Goal: Information Seeking & Learning: Understand process/instructions

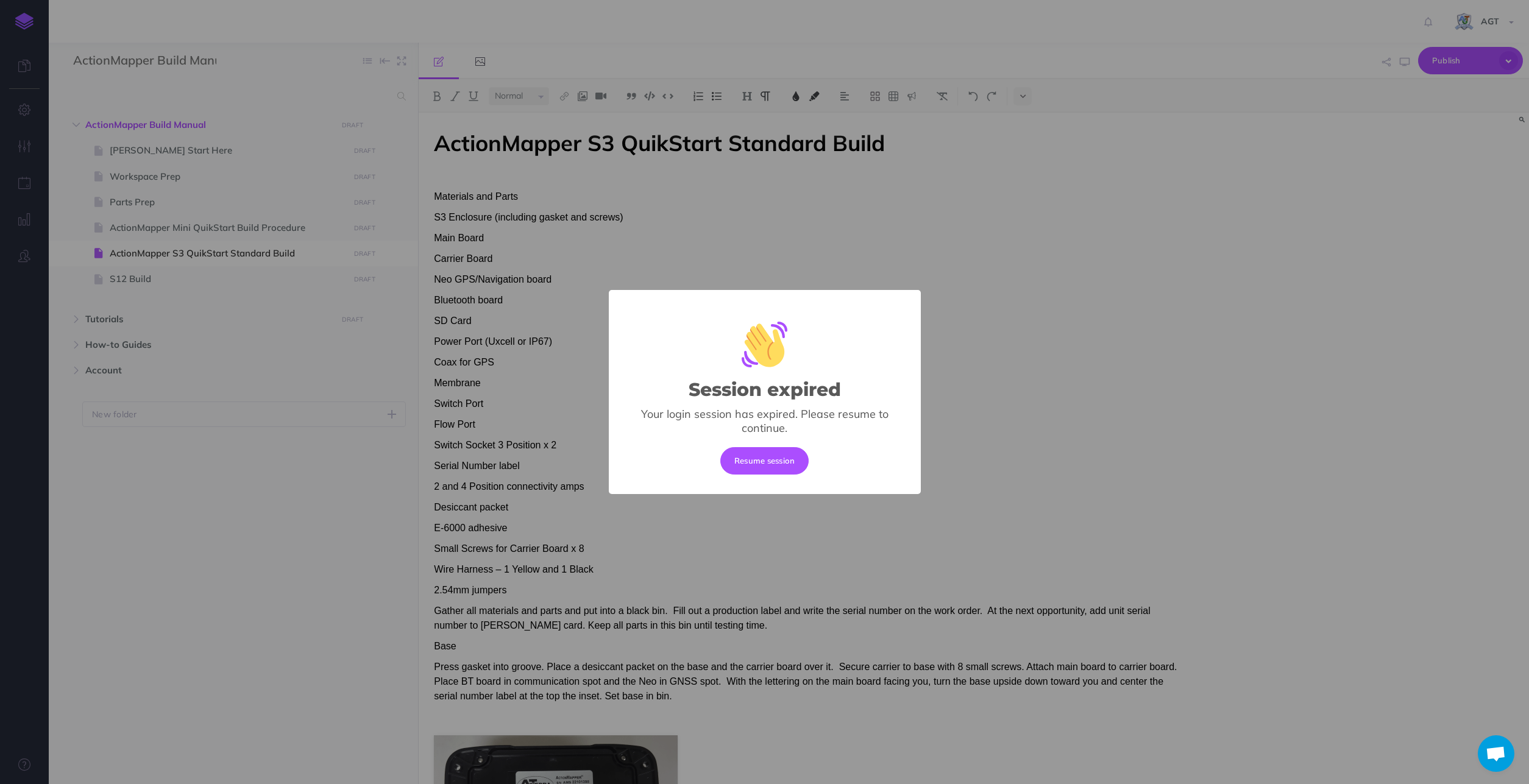
select select "null"
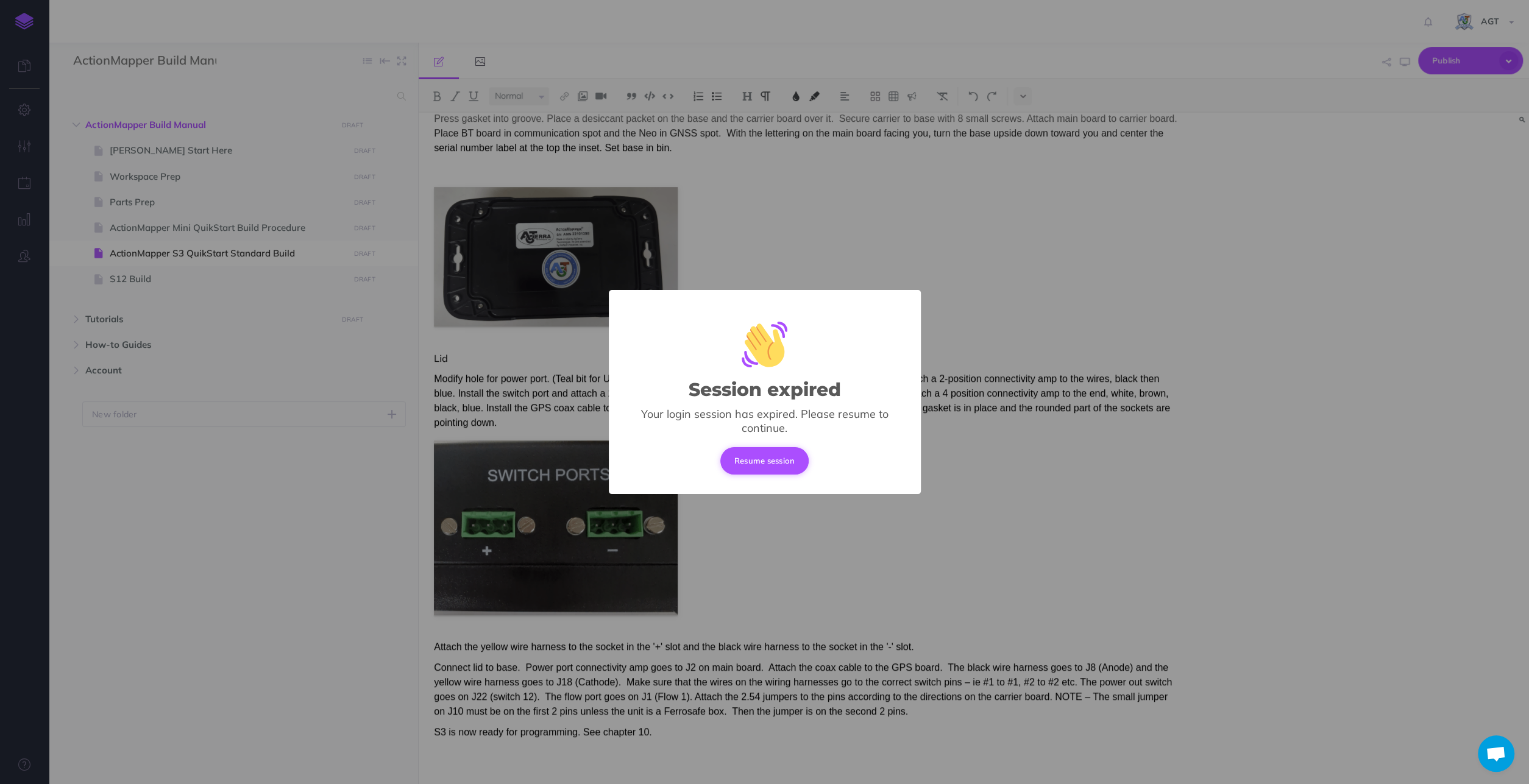
click at [759, 457] on button "Resume session" at bounding box center [764, 461] width 89 height 27
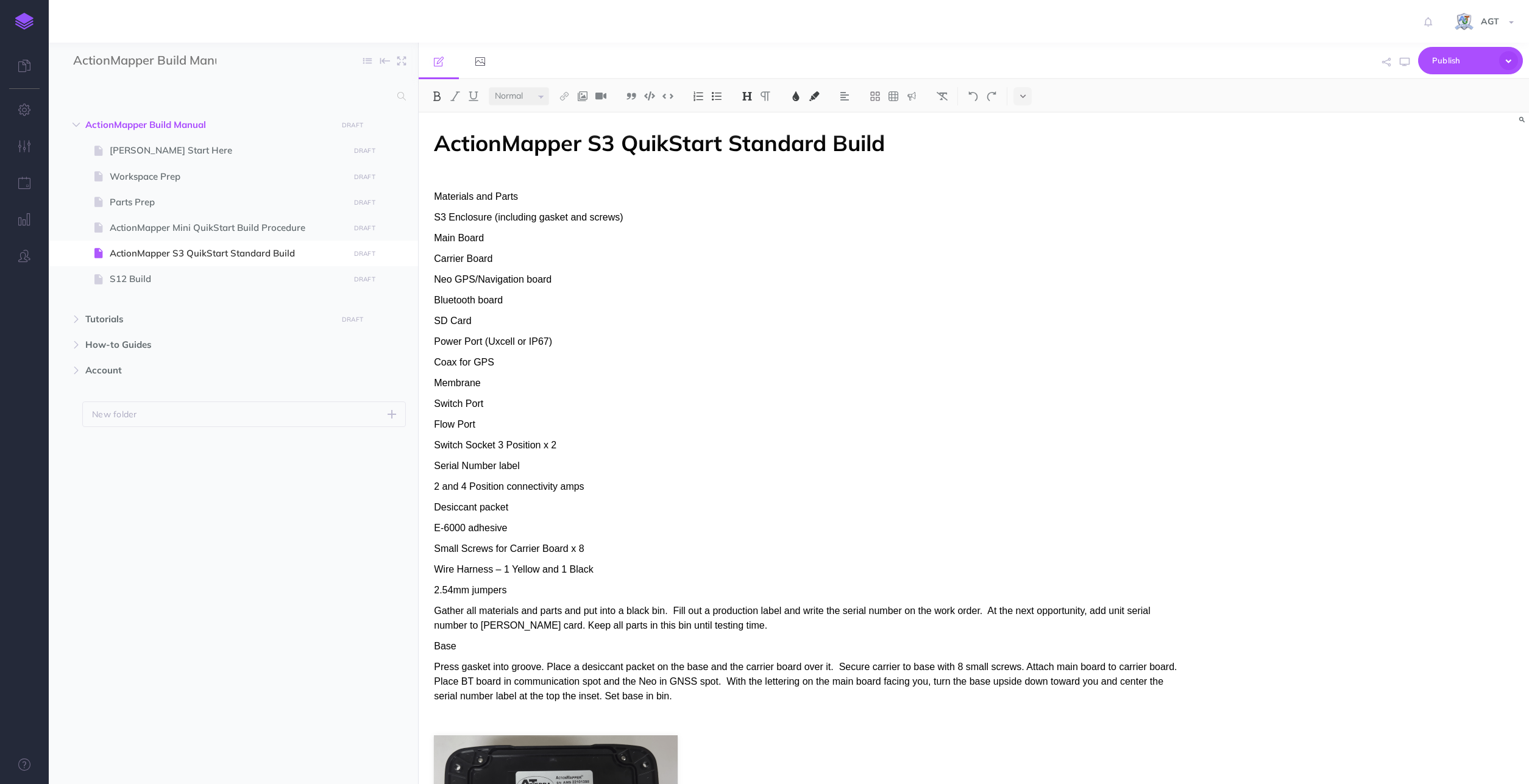
select select "null"
click at [145, 197] on span "Parts Prep" at bounding box center [227, 202] width 236 height 15
select select "null"
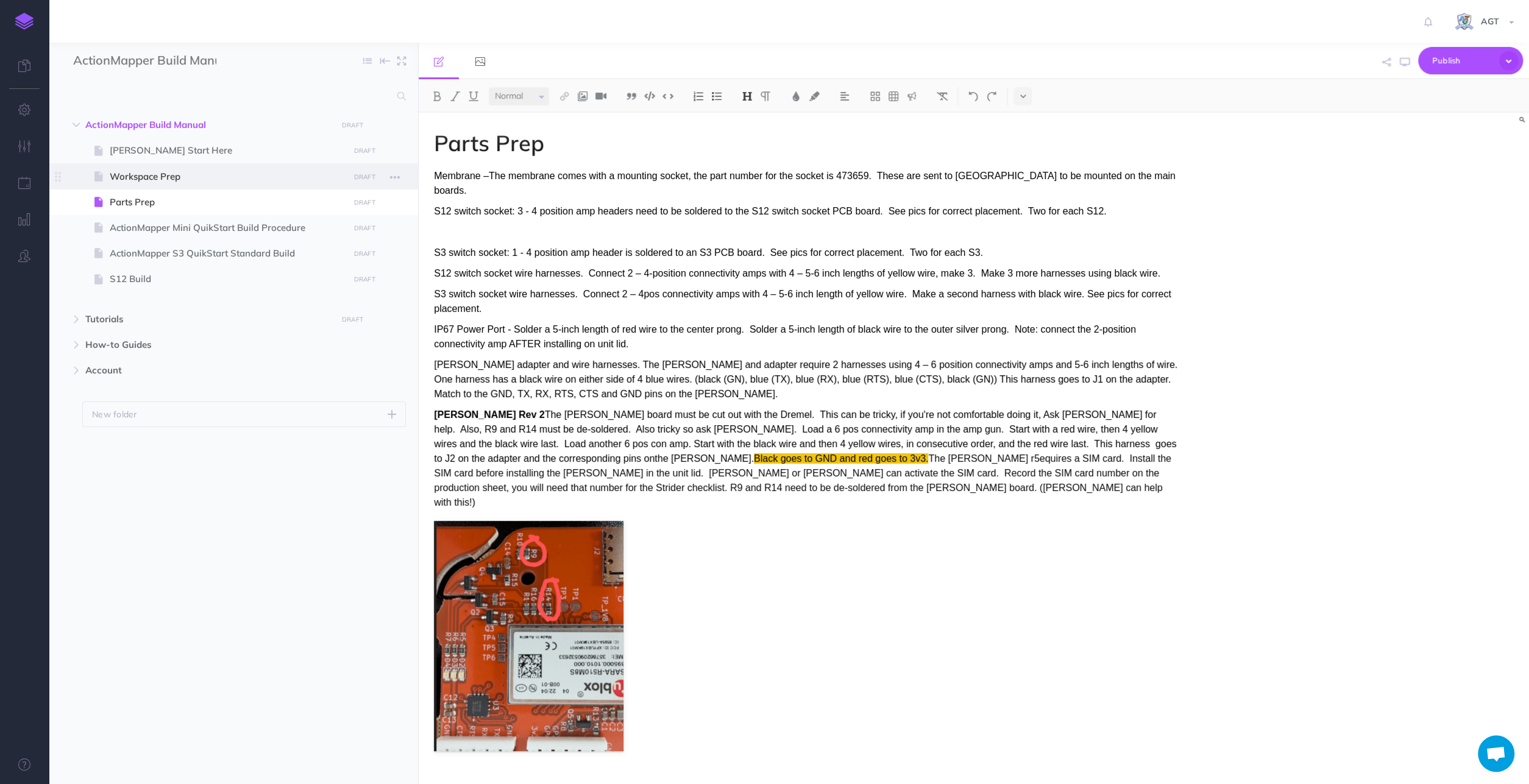
click at [156, 174] on span "Workspace Prep" at bounding box center [227, 176] width 236 height 15
select select "null"
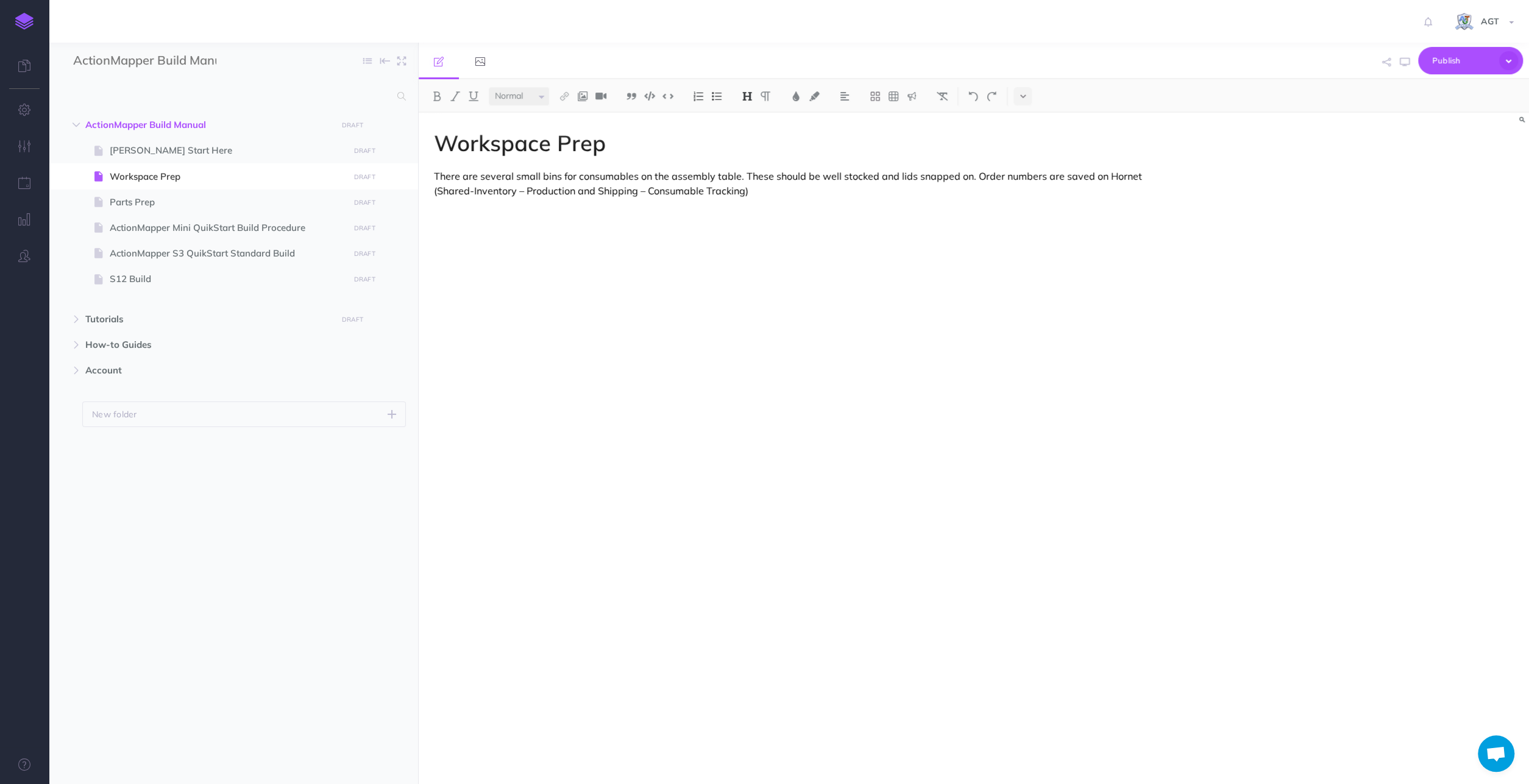
click at [730, 191] on p "There are several small bins for consumables on the assembly table. These shoul…" at bounding box center [807, 183] width 747 height 29
click at [714, 193] on p "There are several small bins for consumables on the assembly table. These shoul…" at bounding box center [807, 183] width 747 height 29
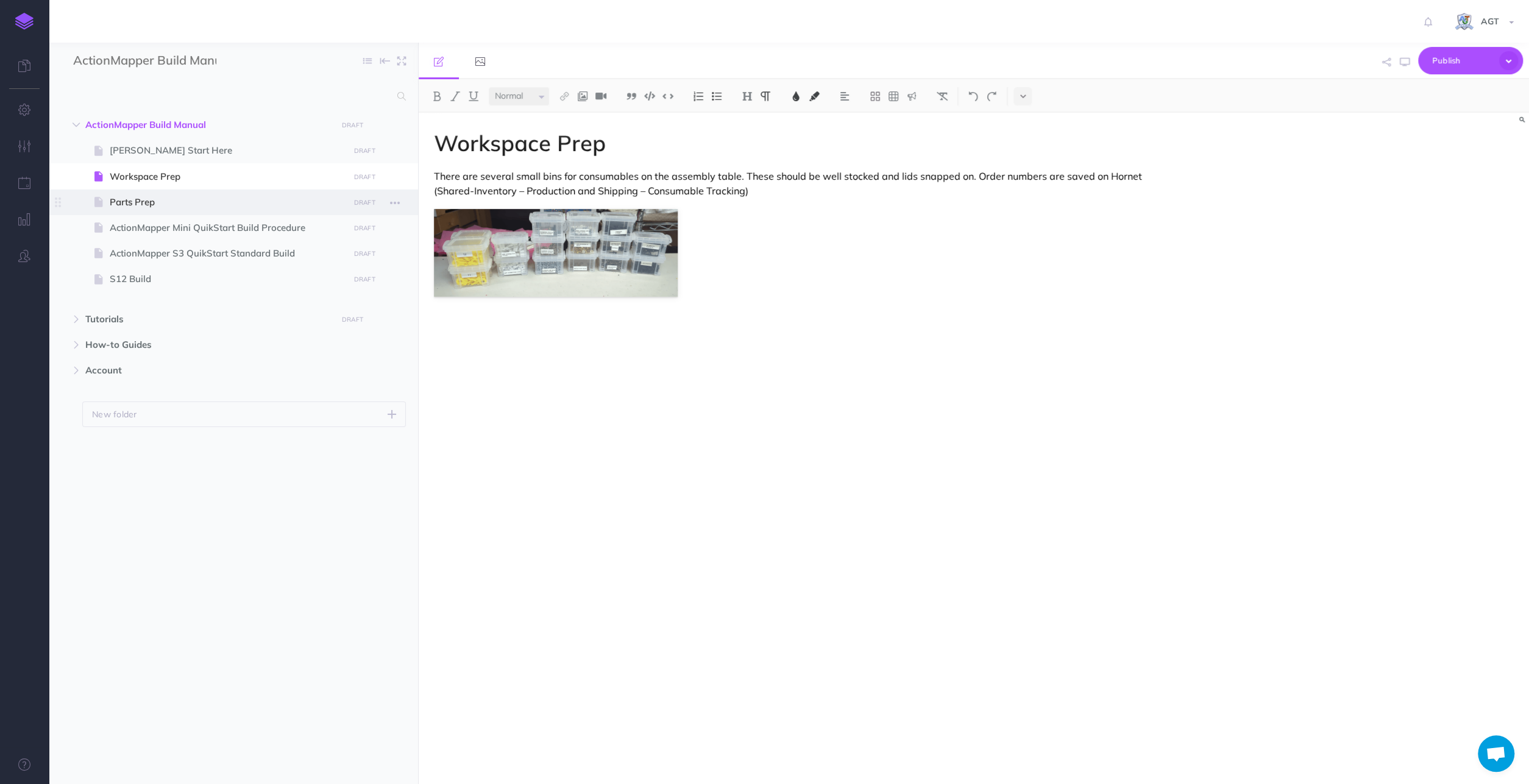
click at [167, 202] on span "Parts Prep" at bounding box center [227, 202] width 236 height 15
select select "null"
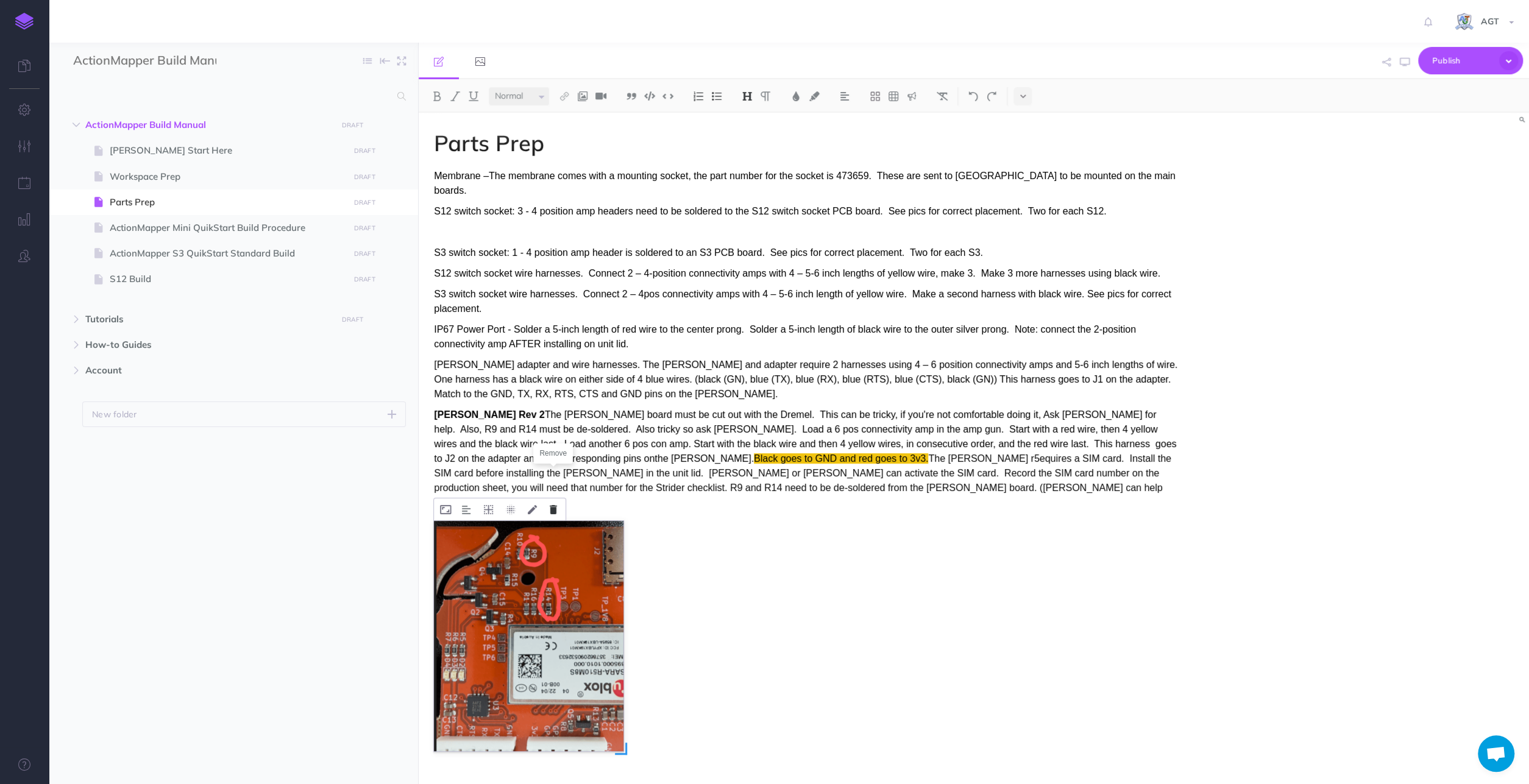
click at [555, 505] on icon at bounding box center [552, 510] width 7 height 9
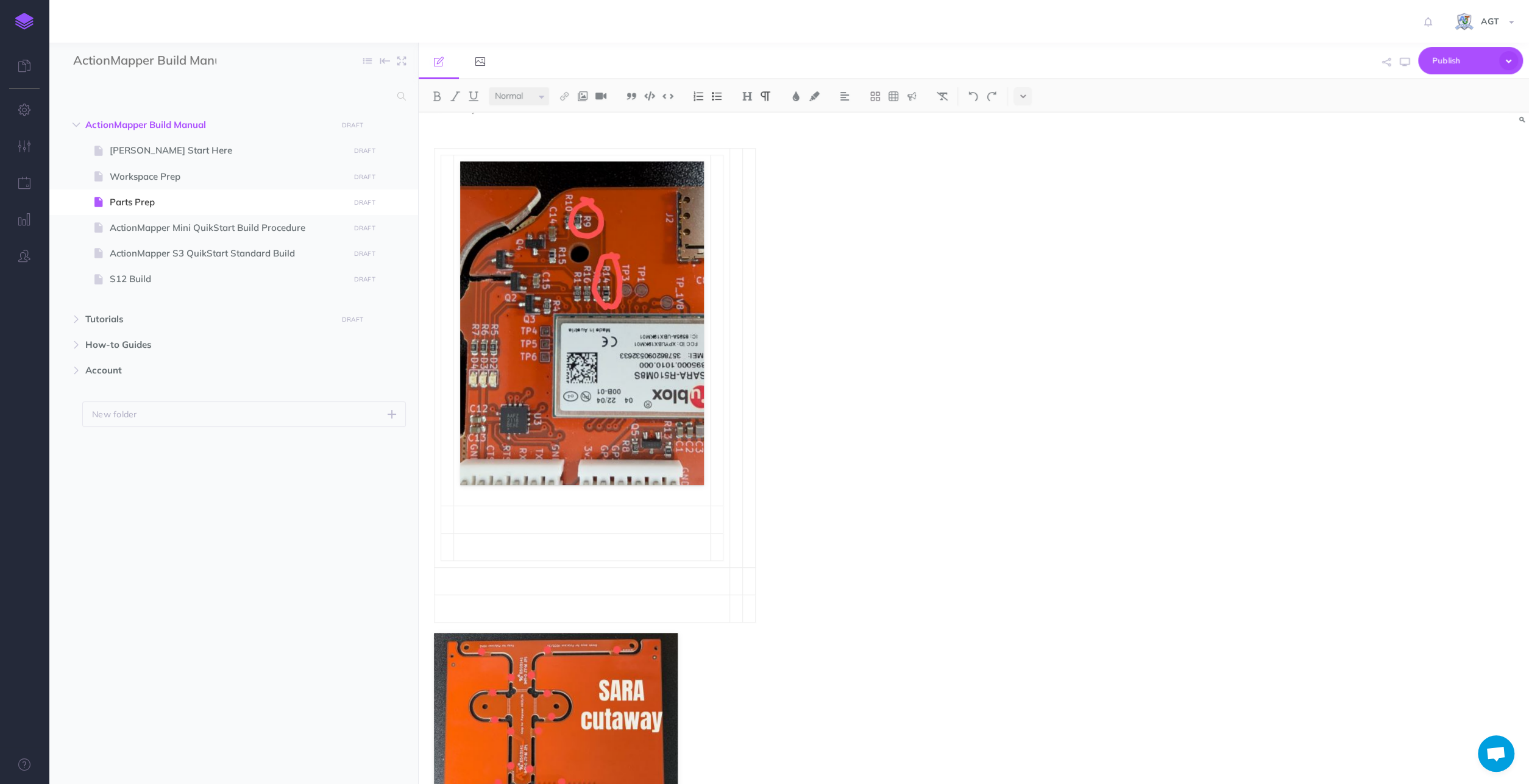
scroll to position [548, 0]
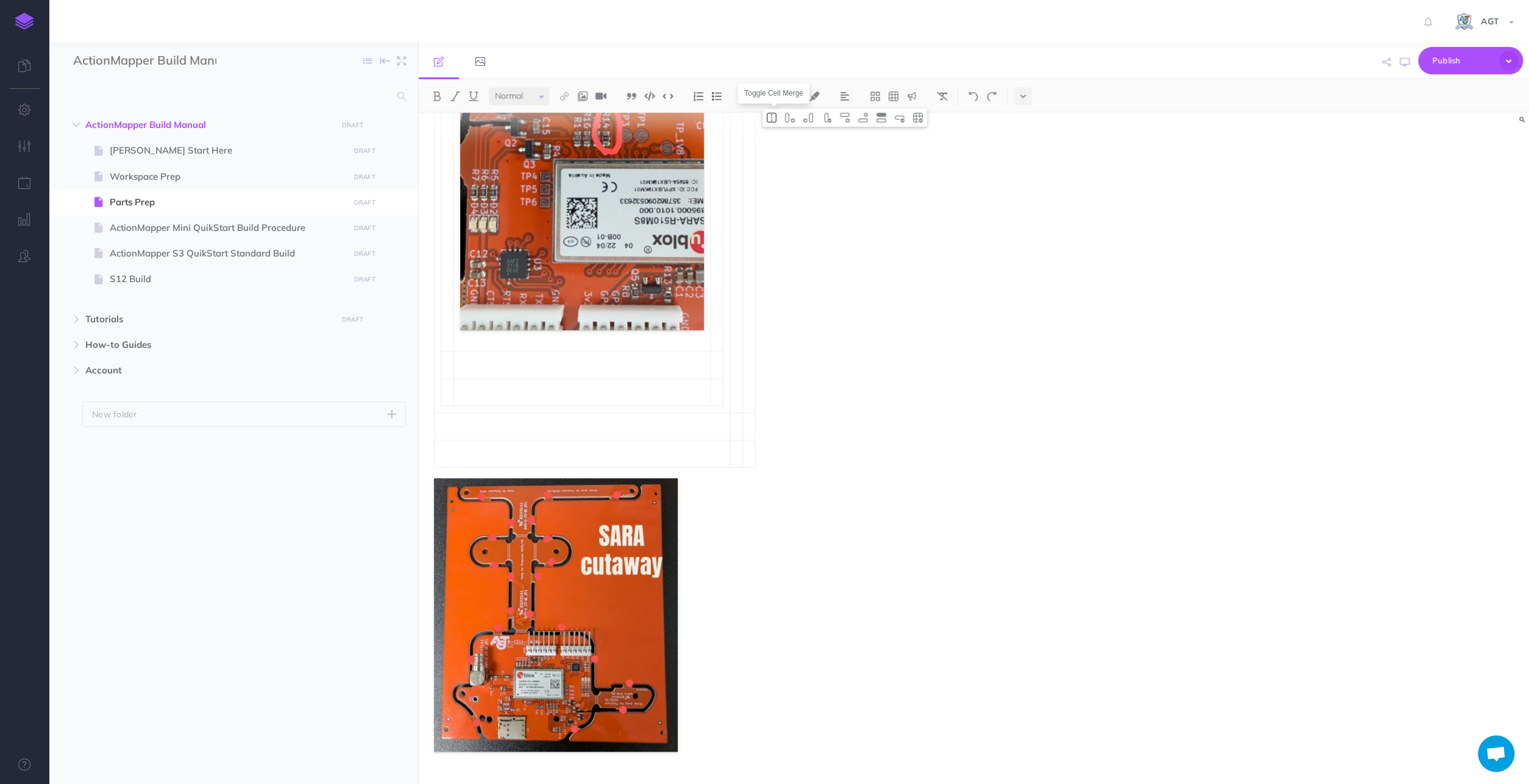
click at [773, 114] on img at bounding box center [772, 117] width 11 height 9
click at [812, 198] on div "Parts Prep Membrane –The membrane comes with a mounting socket, the part number…" at bounding box center [807, 189] width 777 height 1251
click at [877, 92] on icon at bounding box center [875, 96] width 11 height 11
click at [874, 149] on icon at bounding box center [875, 154] width 11 height 11
click at [972, 97] on img at bounding box center [973, 96] width 11 height 9
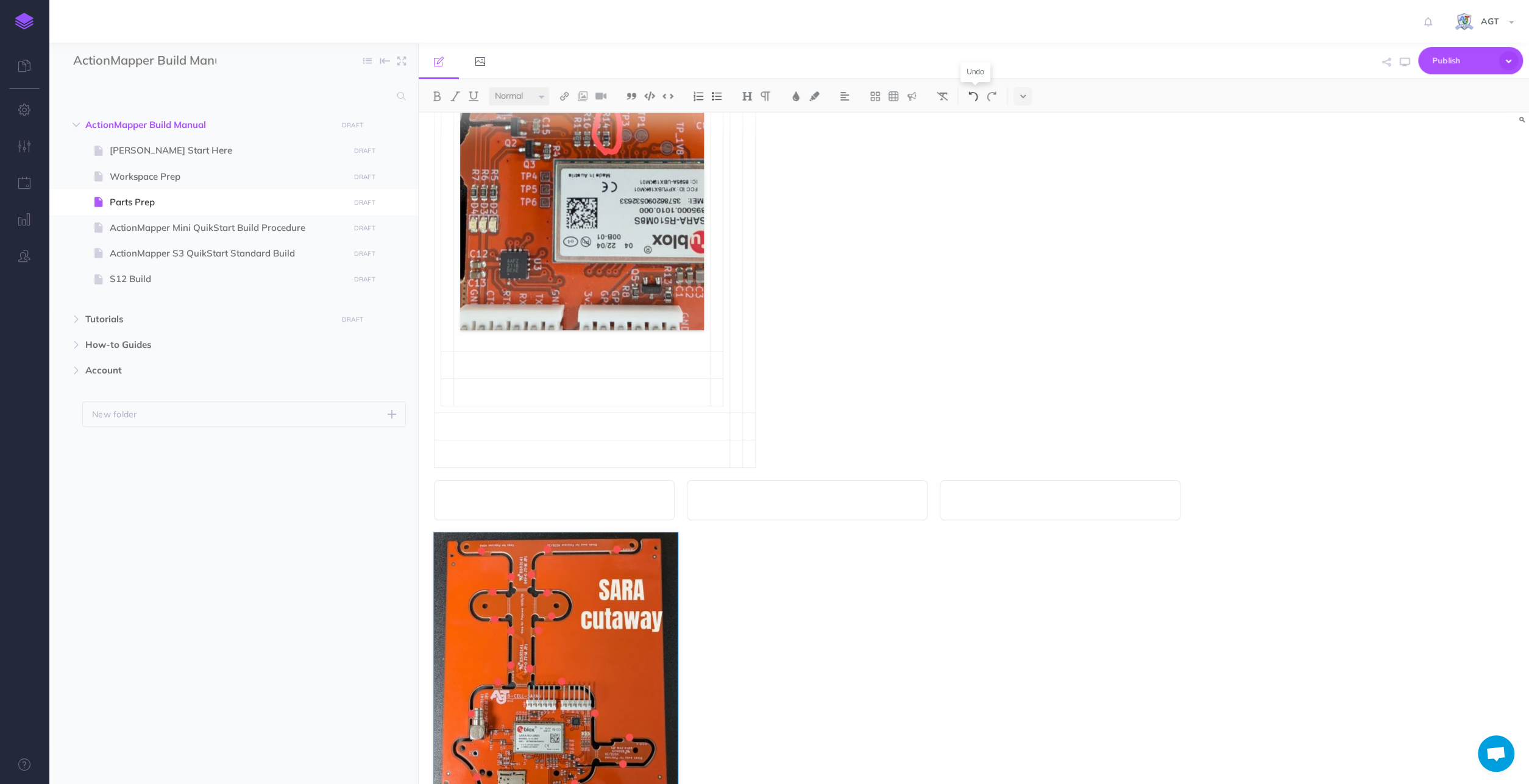
click at [972, 97] on img at bounding box center [973, 96] width 11 height 9
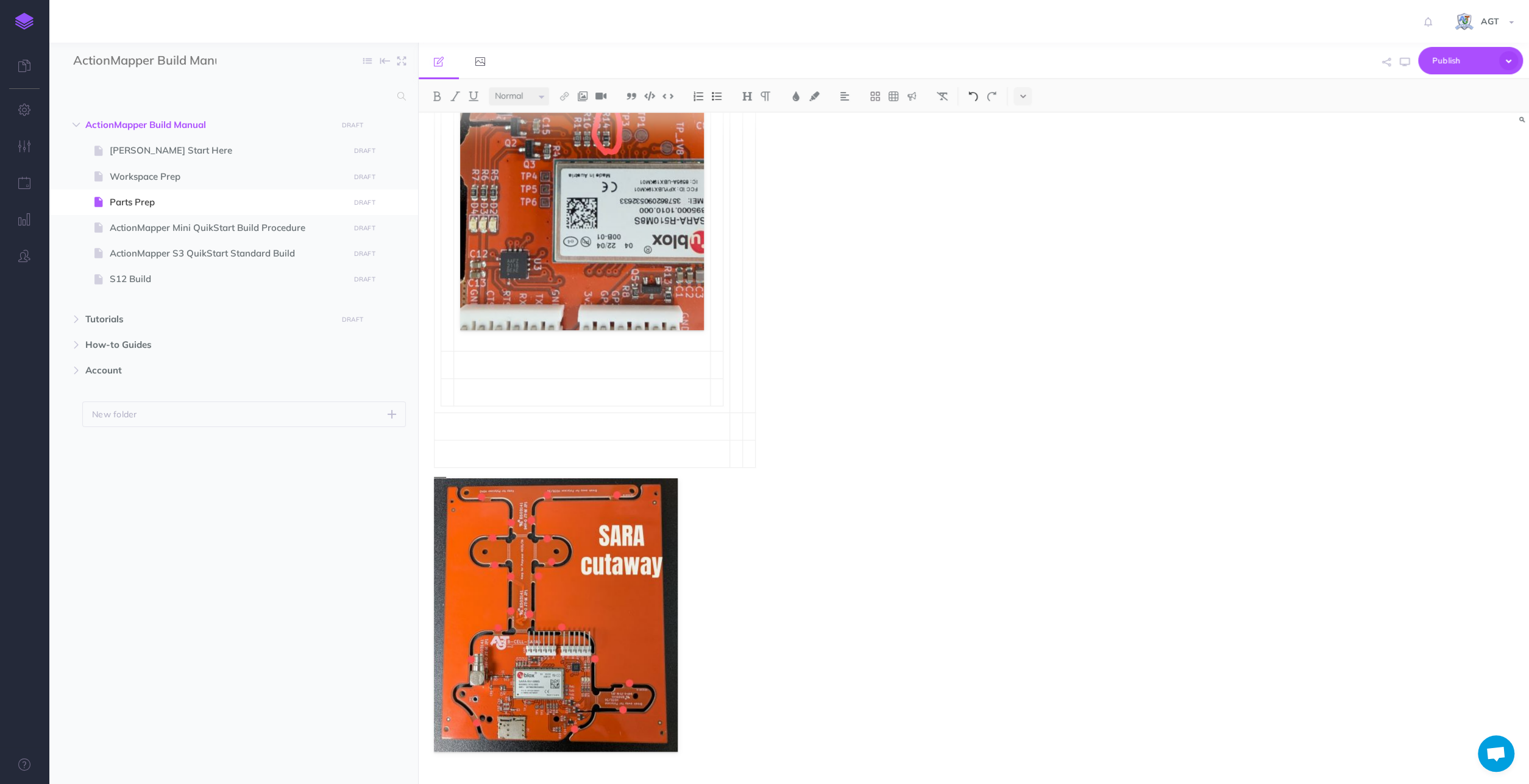
click at [972, 97] on img at bounding box center [973, 96] width 11 height 9
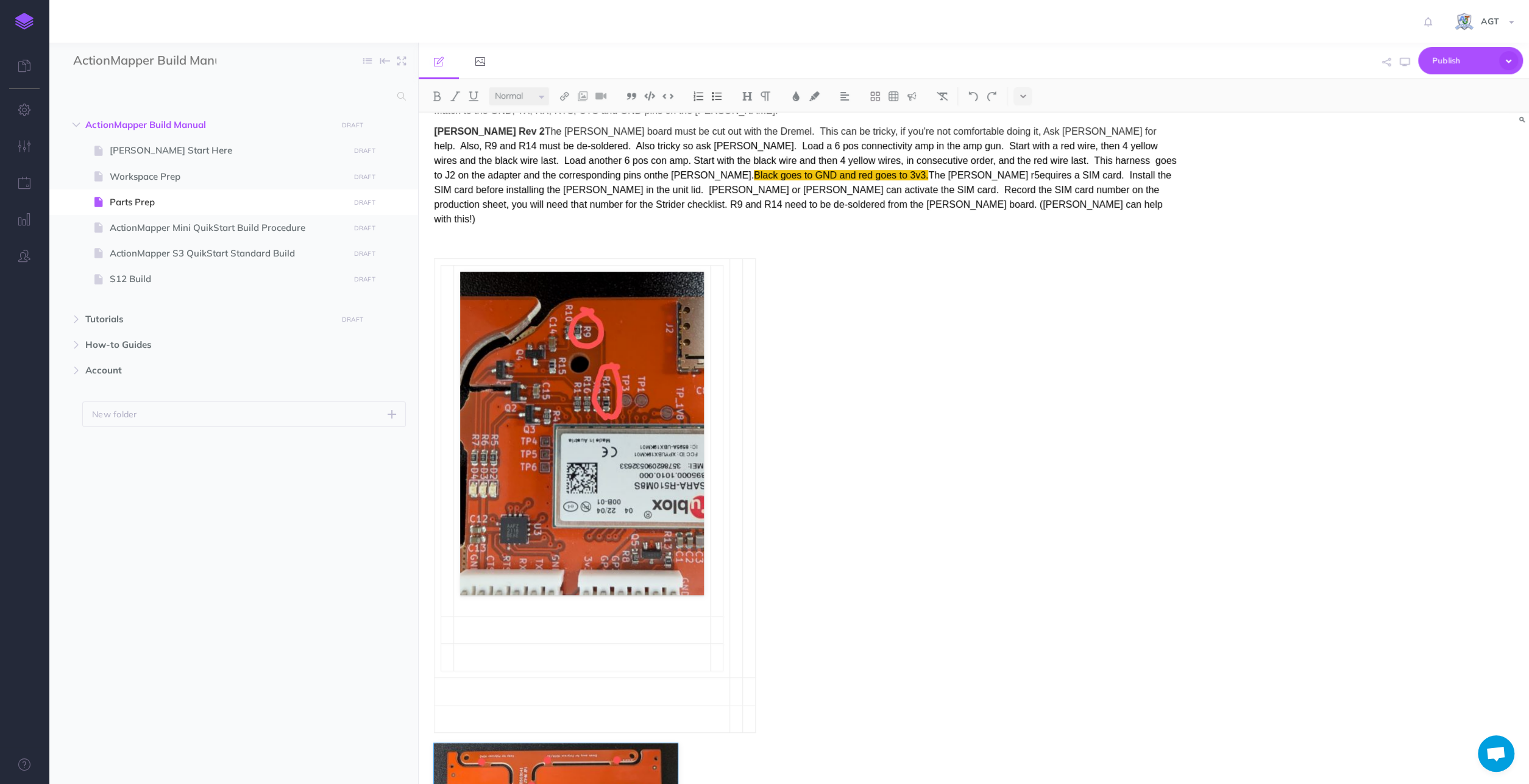
scroll to position [168, 0]
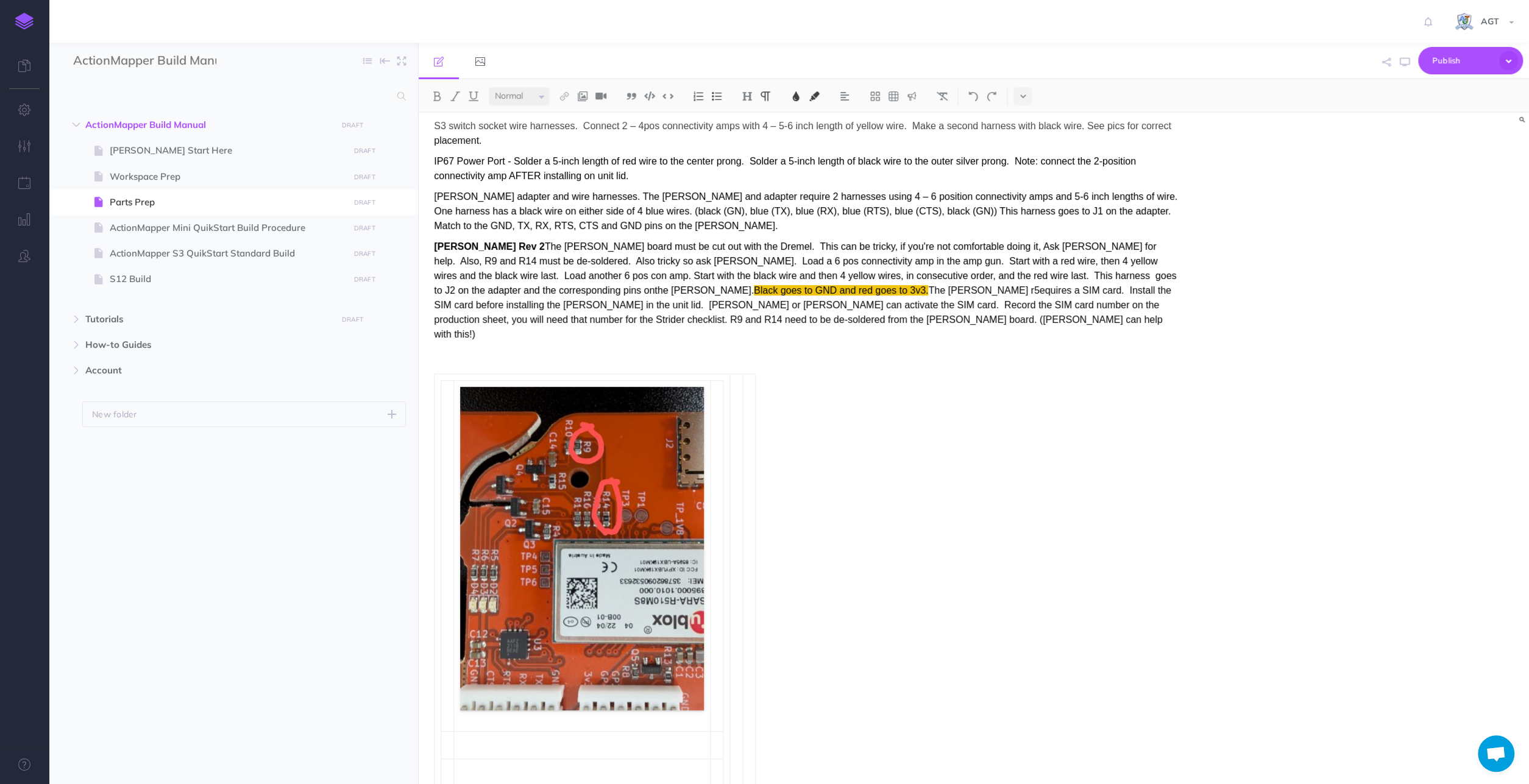
click at [638, 241] on span "The [PERSON_NAME] board must be cut out with the Dremel. This can be tricky, if…" at bounding box center [804, 268] width 743 height 54
click at [580, 192] on span "[PERSON_NAME] adapter and wire harnesses. The [PERSON_NAME] and adapter require…" at bounding box center [806, 211] width 746 height 40
click at [582, 192] on span "[PERSON_NAME] adapter and wire harnesses. The [PERSON_NAME] and adapter require…" at bounding box center [796, 211] width 725 height 40
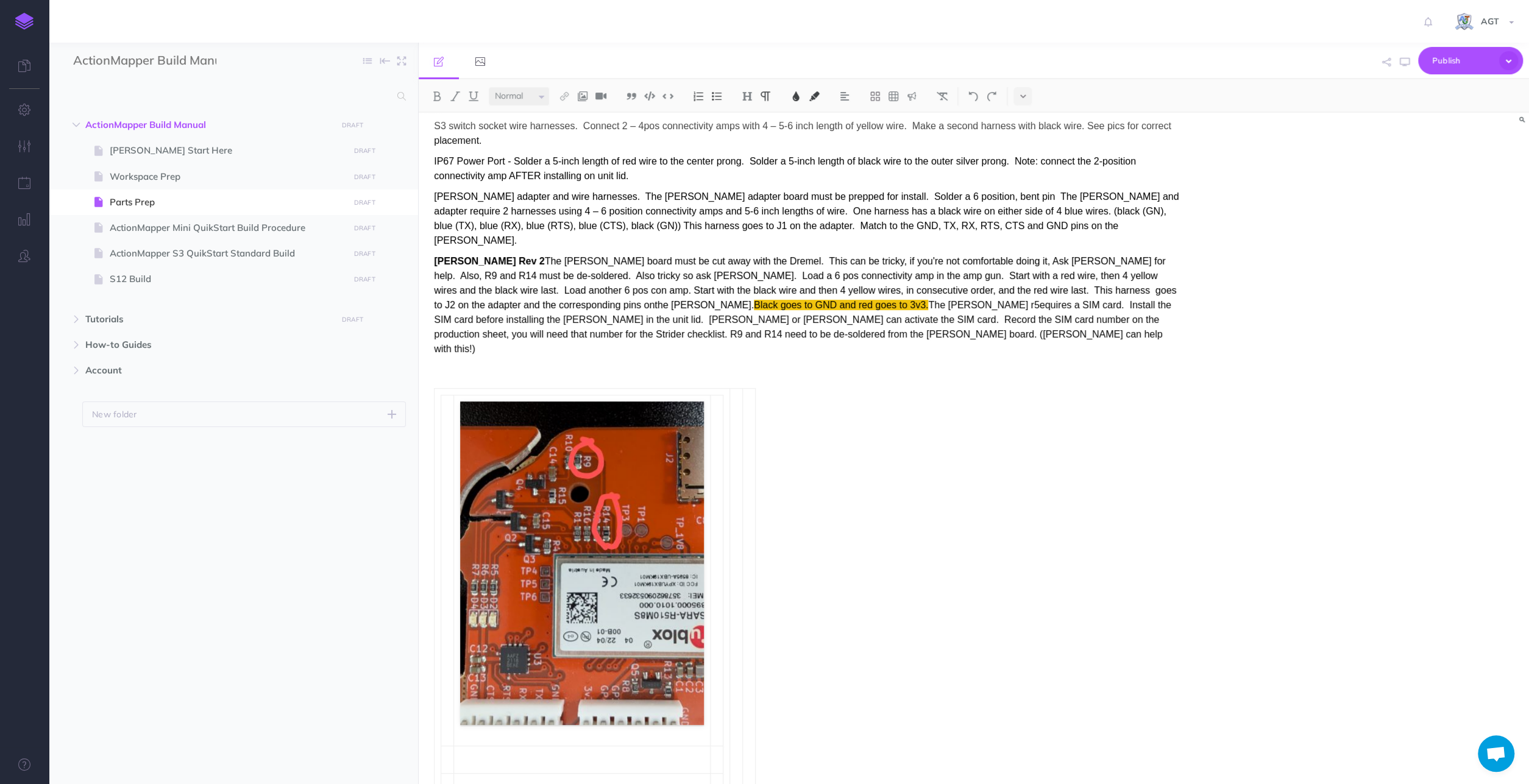
click at [941, 192] on span "[PERSON_NAME] adapter and wire harnesses. The [PERSON_NAME] adapter board must …" at bounding box center [806, 218] width 745 height 54
click at [818, 192] on span "[PERSON_NAME] adapter and wire harnesses. The [PERSON_NAME] adapter board must …" at bounding box center [803, 218] width 739 height 54
click at [908, 192] on span "[PERSON_NAME] adapter and wire harnesses. The [PERSON_NAME] adapter board must …" at bounding box center [805, 218] width 743 height 54
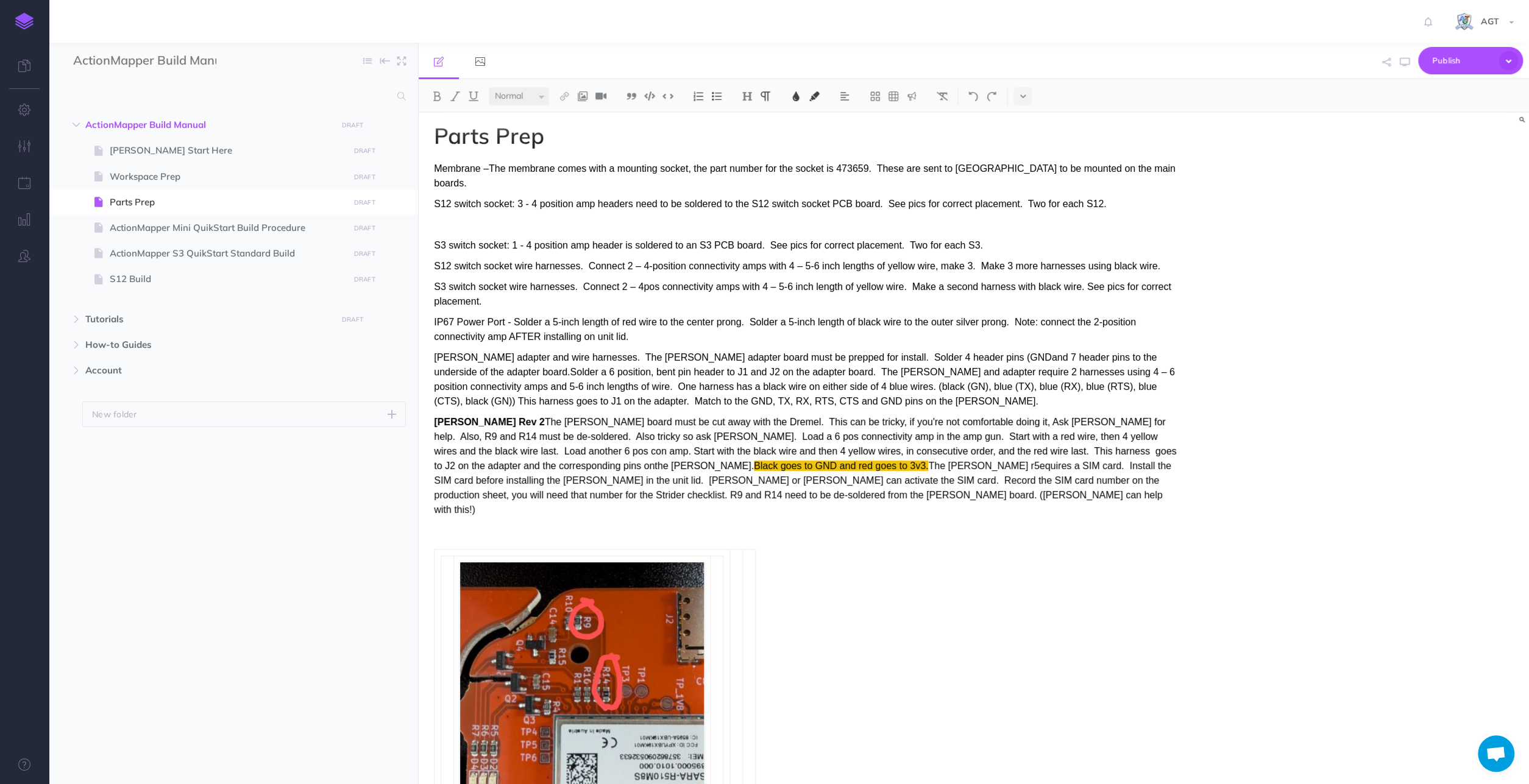
scroll to position [0, 0]
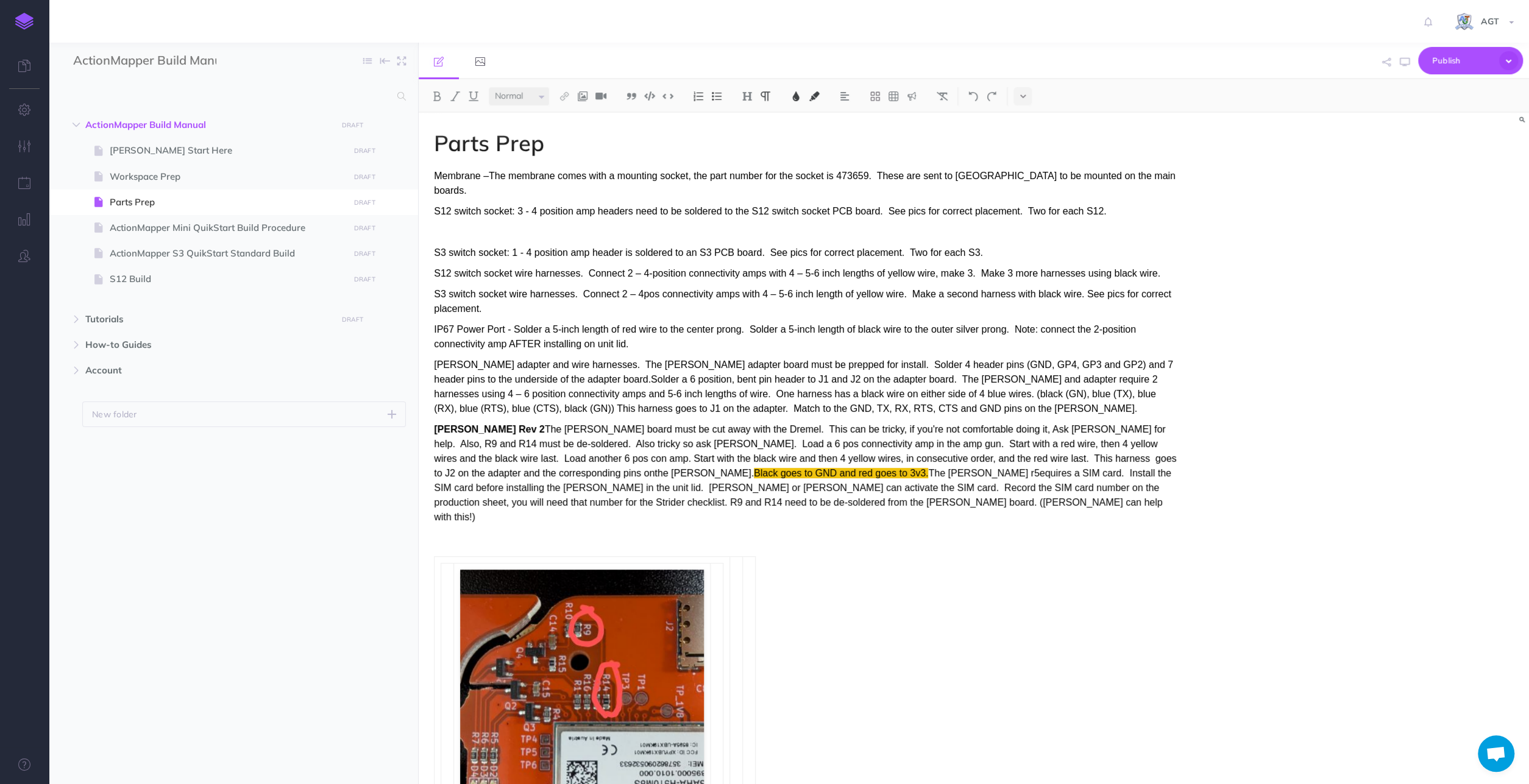
click at [1099, 359] on span "[PERSON_NAME] adapter and wire harnesses. The [PERSON_NAME] adapter board must …" at bounding box center [803, 386] width 739 height 54
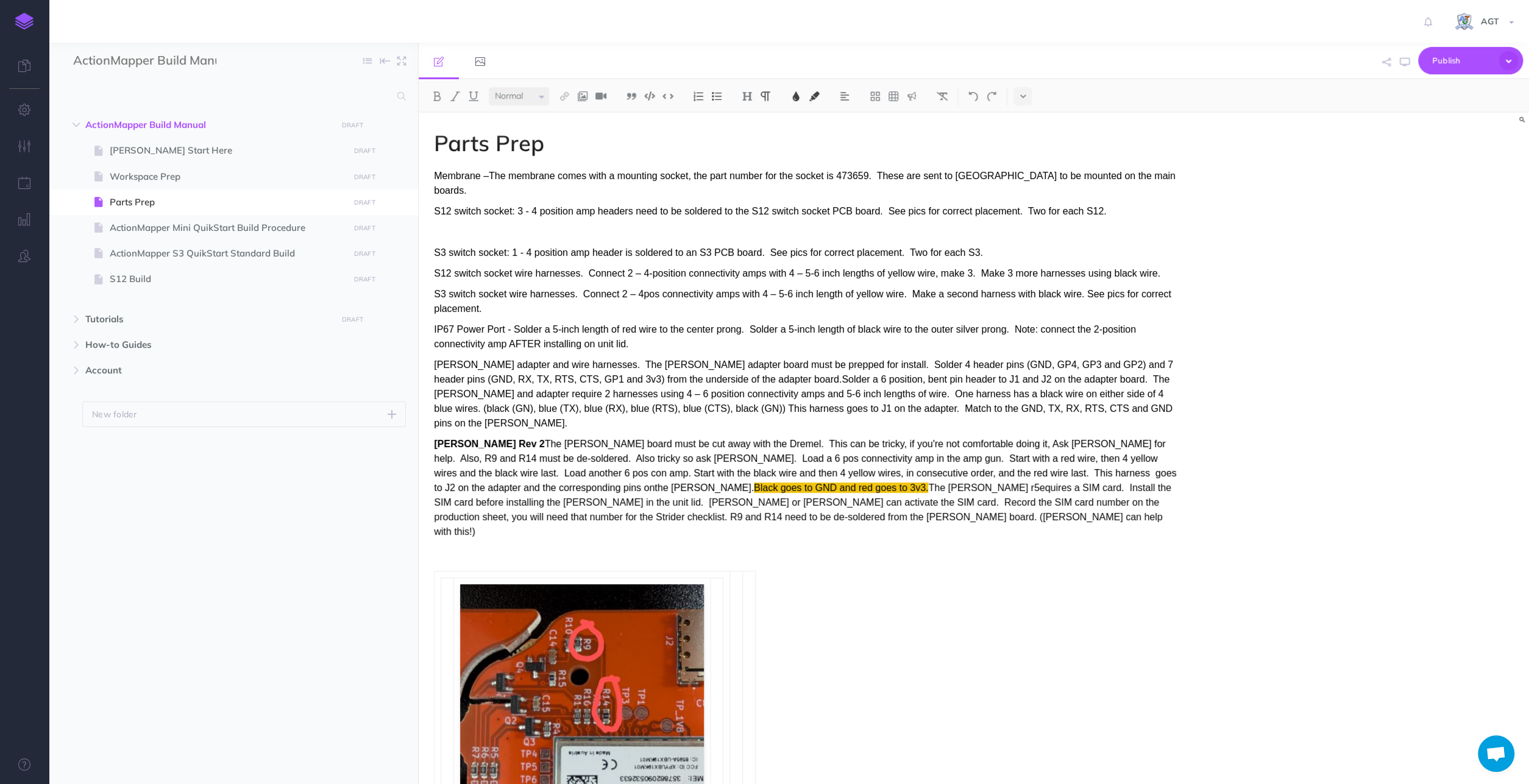
click at [690, 364] on span "[PERSON_NAME] adapter and wire harnesses. The [PERSON_NAME] adapter board must …" at bounding box center [803, 394] width 739 height 69
click at [728, 365] on span "[PERSON_NAME] adapter and wire harnesses. The [PERSON_NAME] adapter board must …" at bounding box center [803, 394] width 739 height 69
click at [852, 365] on span "[PERSON_NAME] adapter and wire harnesses. The [PERSON_NAME] adapter board must …" at bounding box center [803, 394] width 739 height 69
click at [839, 366] on span "[PERSON_NAME] adapter and wire harnesses. The [PERSON_NAME] adapter board must …" at bounding box center [803, 394] width 739 height 69
click at [998, 368] on span "[PERSON_NAME] adapter and wire harnesses. The [PERSON_NAME] adapter board must …" at bounding box center [803, 394] width 739 height 69
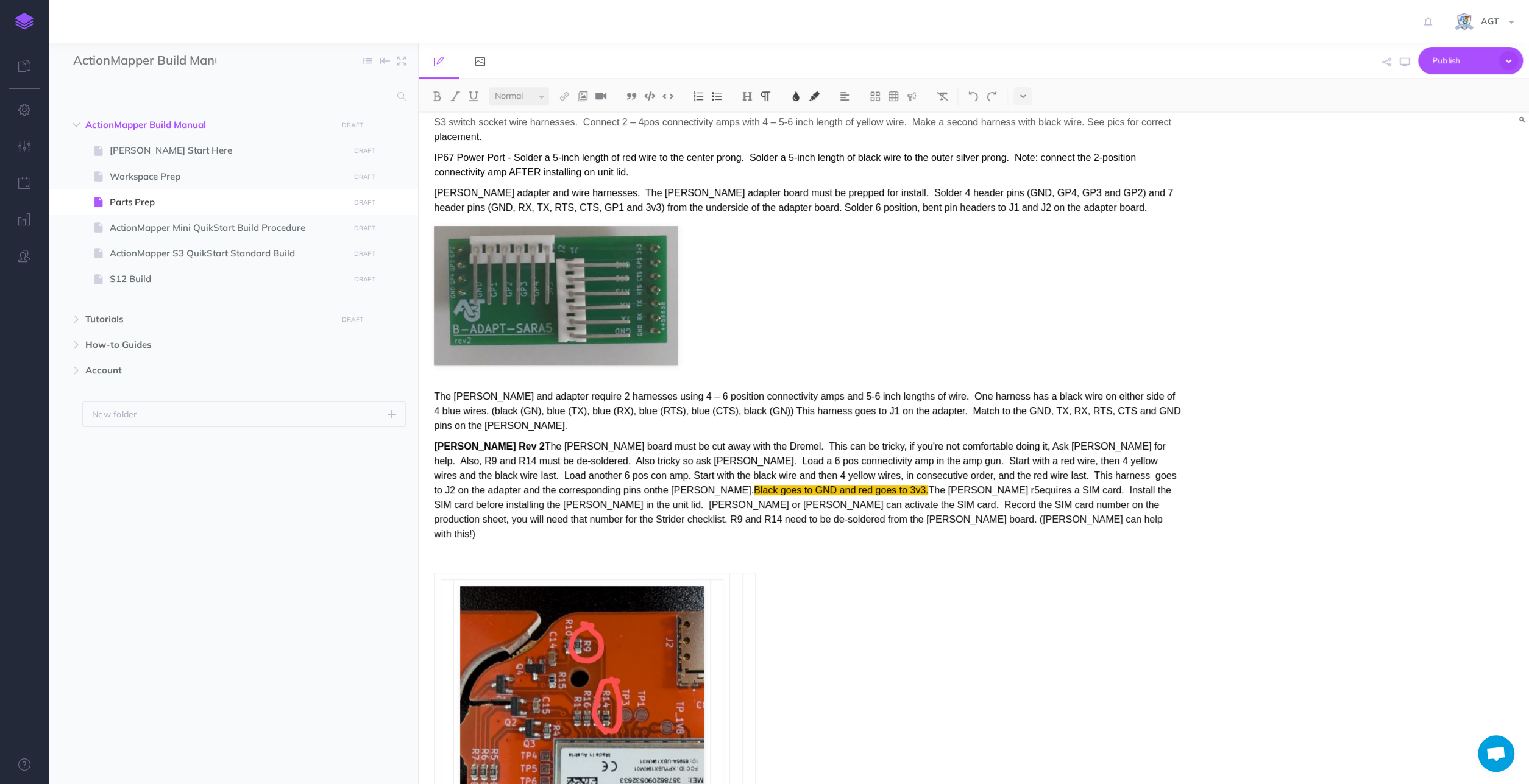
scroll to position [190, 0]
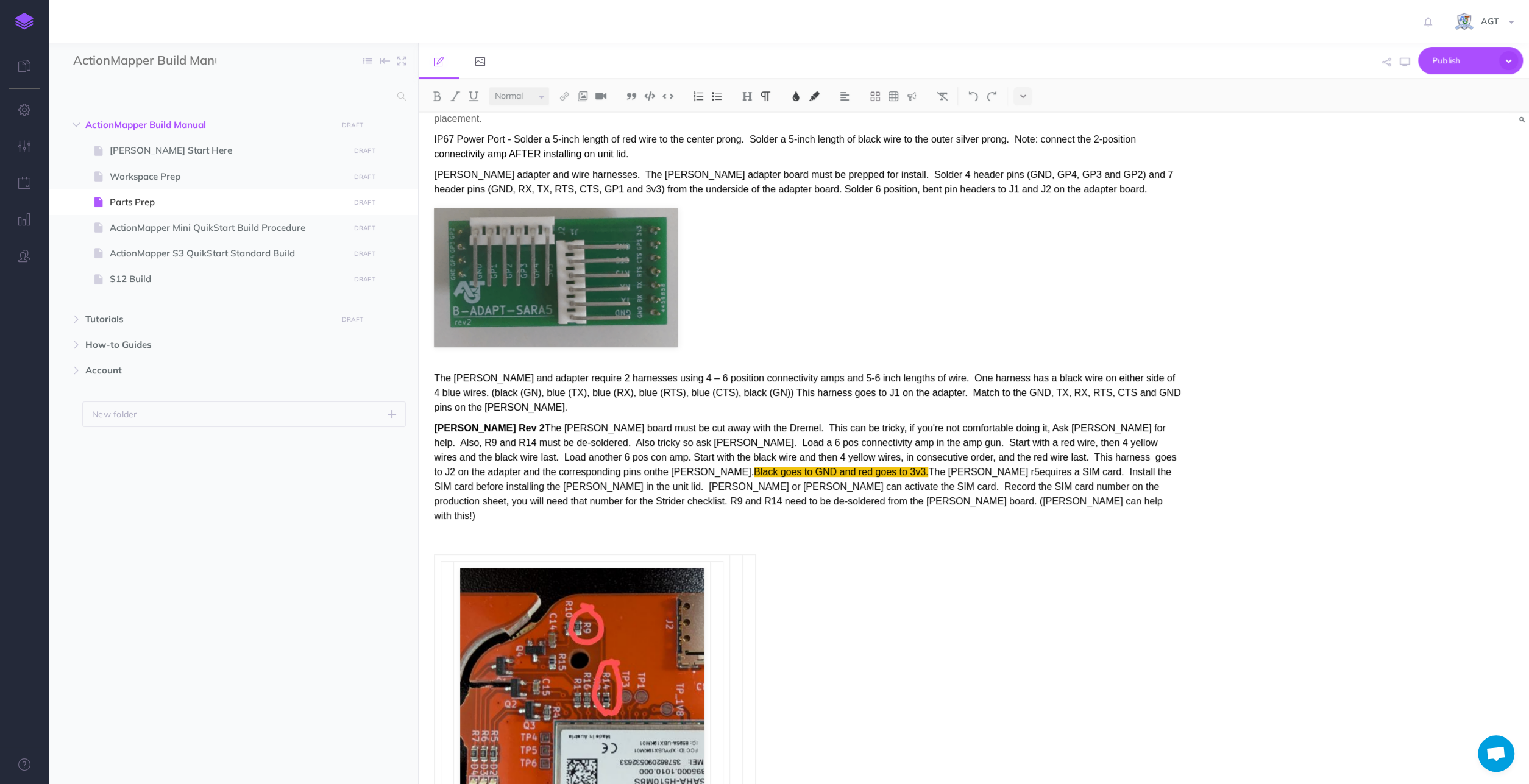
click at [1179, 379] on p "The [PERSON_NAME] and adapter require 2 harnesses using 4 – 6 position connecti…" at bounding box center [807, 393] width 747 height 44
click at [1171, 375] on p "The [PERSON_NAME] and adapter require 2 harnesses using 4 – 6 position connecti…" at bounding box center [807, 393] width 747 height 44
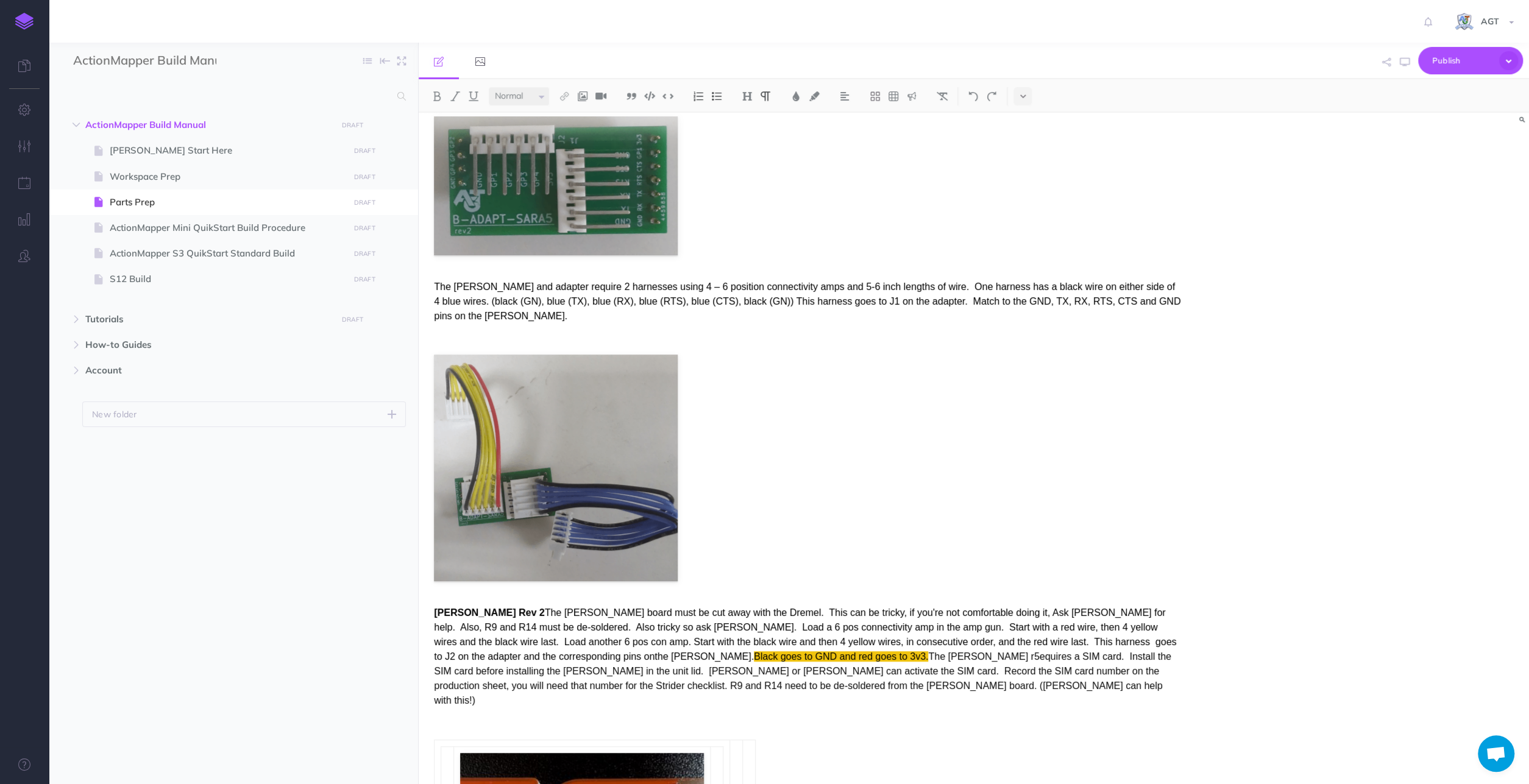
scroll to position [254, 0]
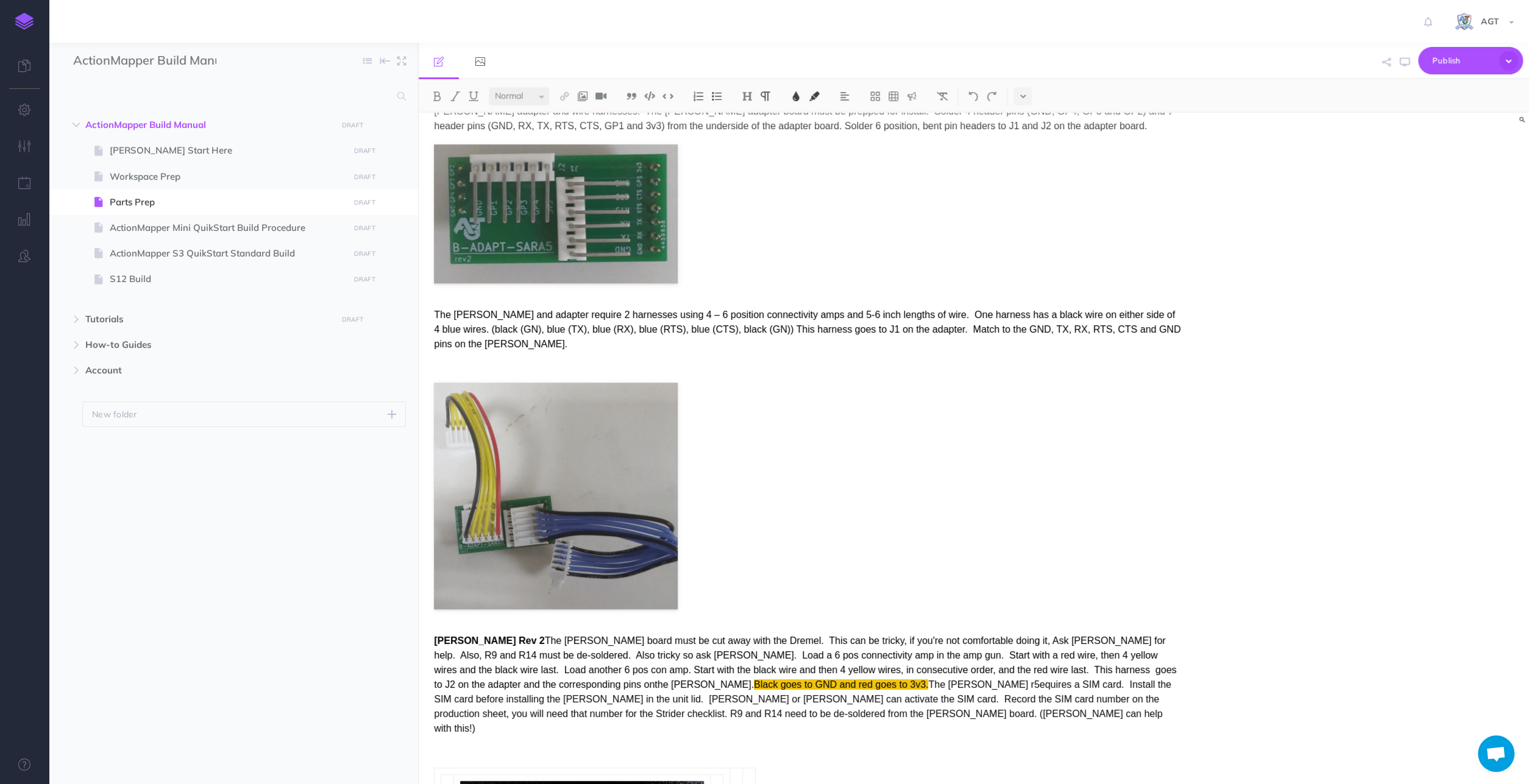
click at [1173, 307] on p "The [PERSON_NAME] and adapter require 2 harnesses using 4 – 6 position connecti…" at bounding box center [807, 329] width 747 height 44
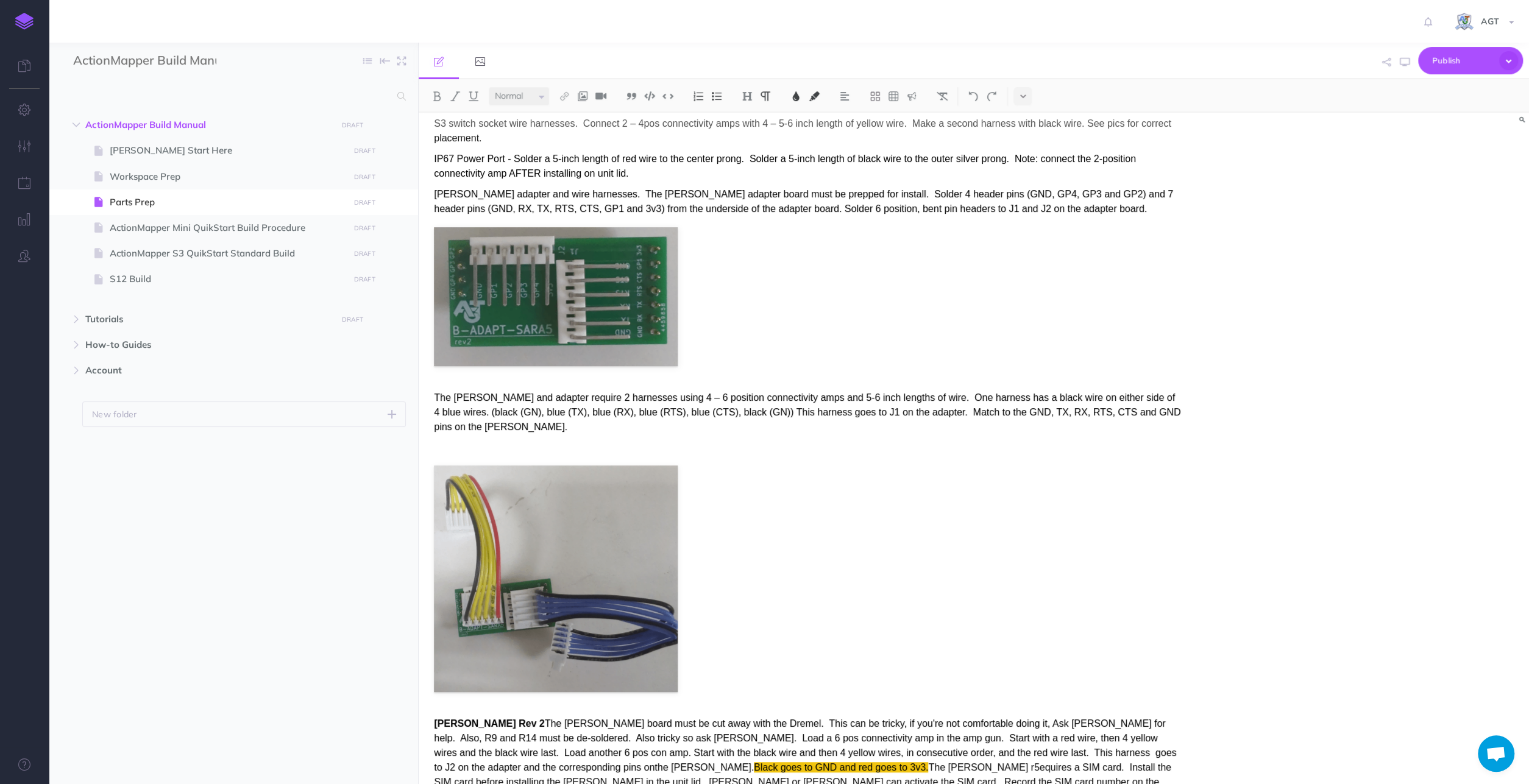
scroll to position [190, 0]
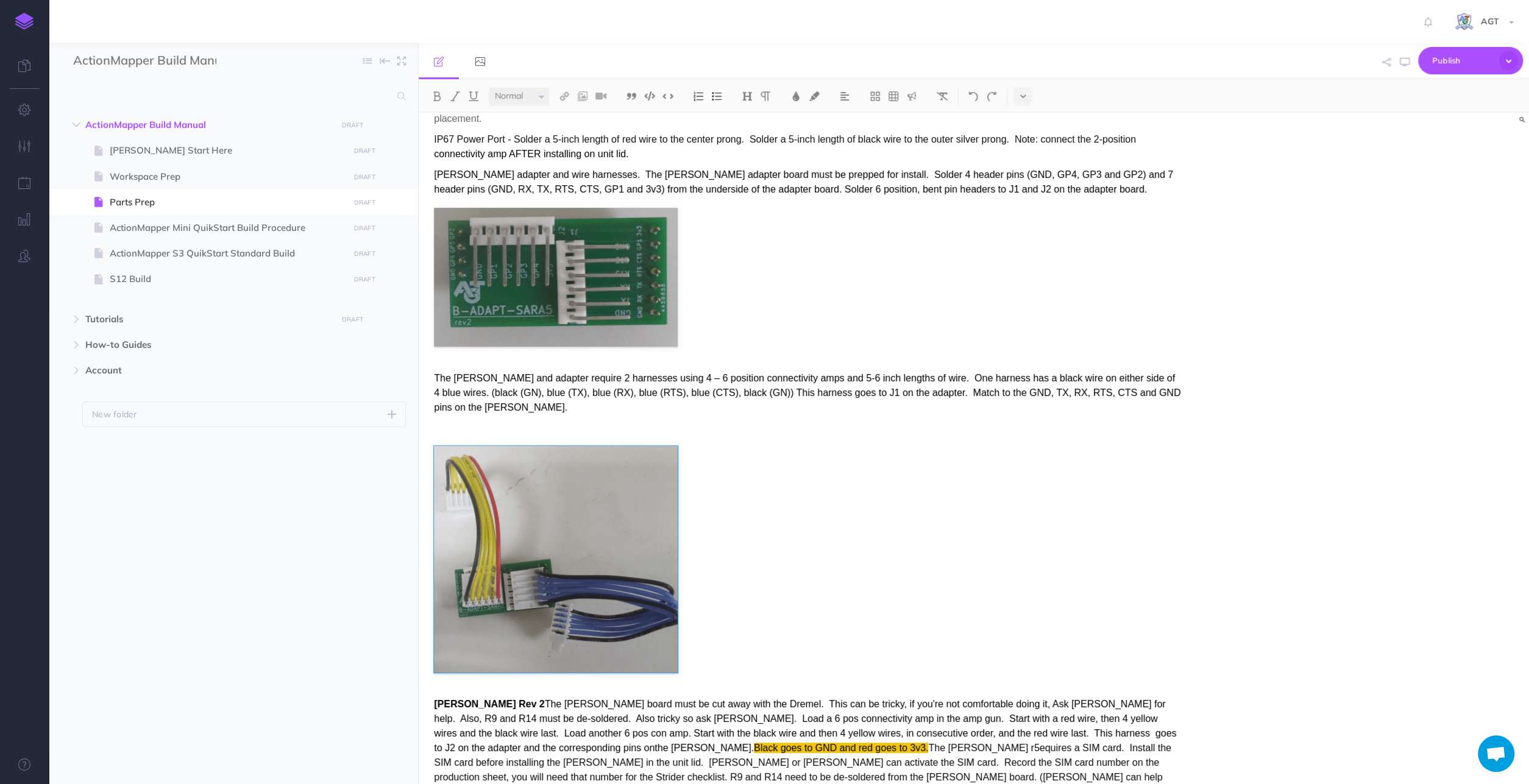
click at [805, 448] on figure at bounding box center [807, 559] width 747 height 227
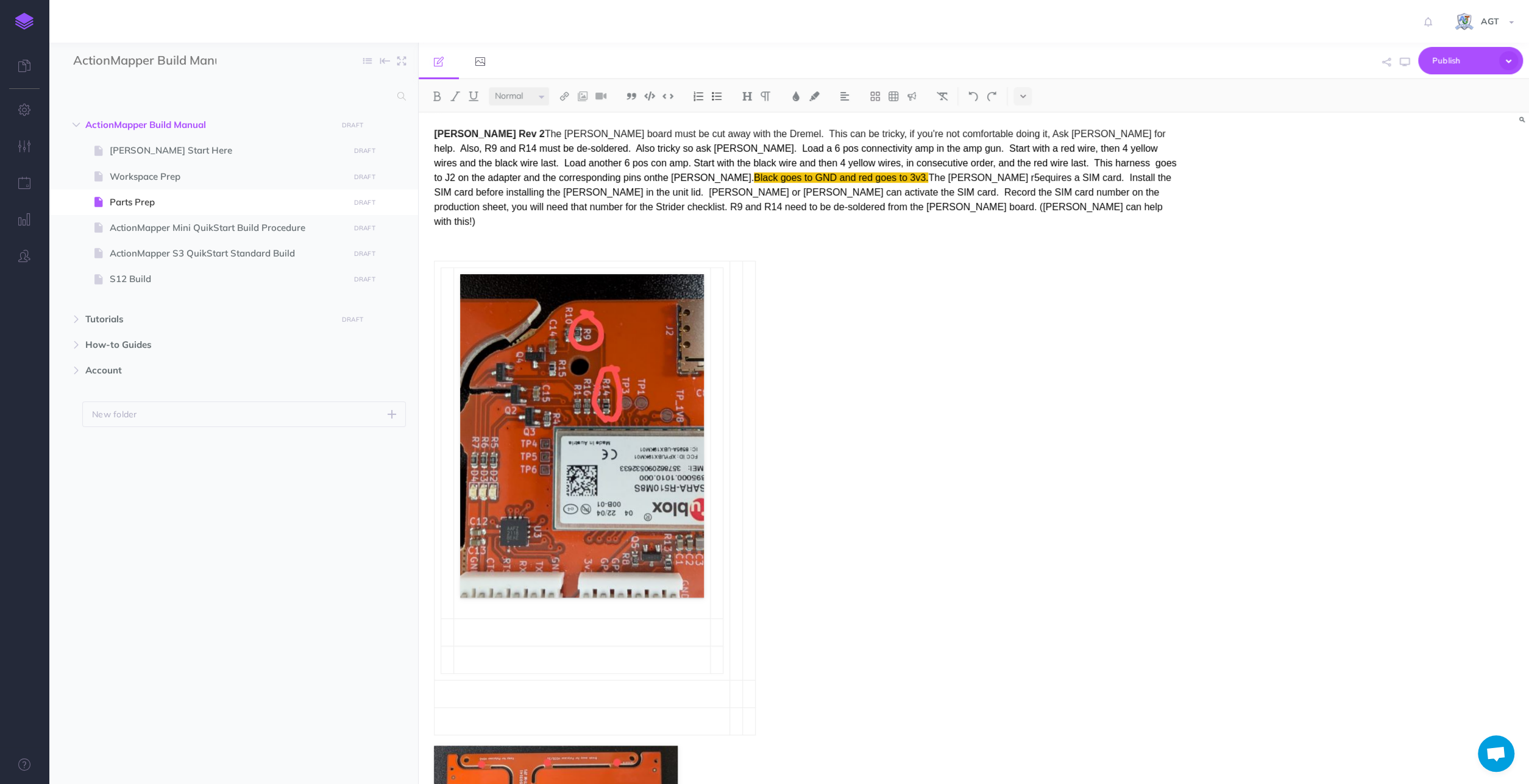
scroll to position [1013, 0]
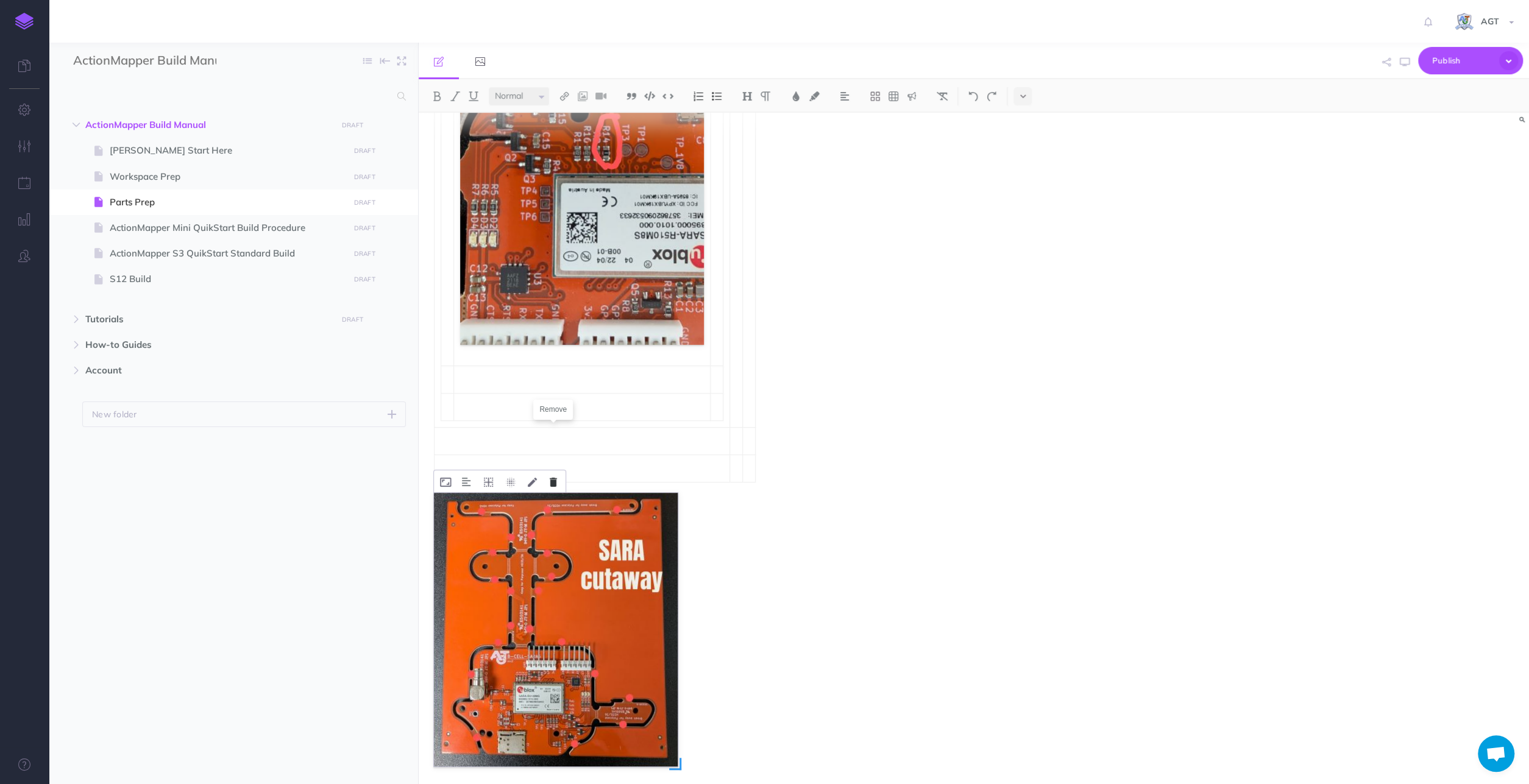
click at [549, 478] on icon at bounding box center [552, 483] width 7 height 9
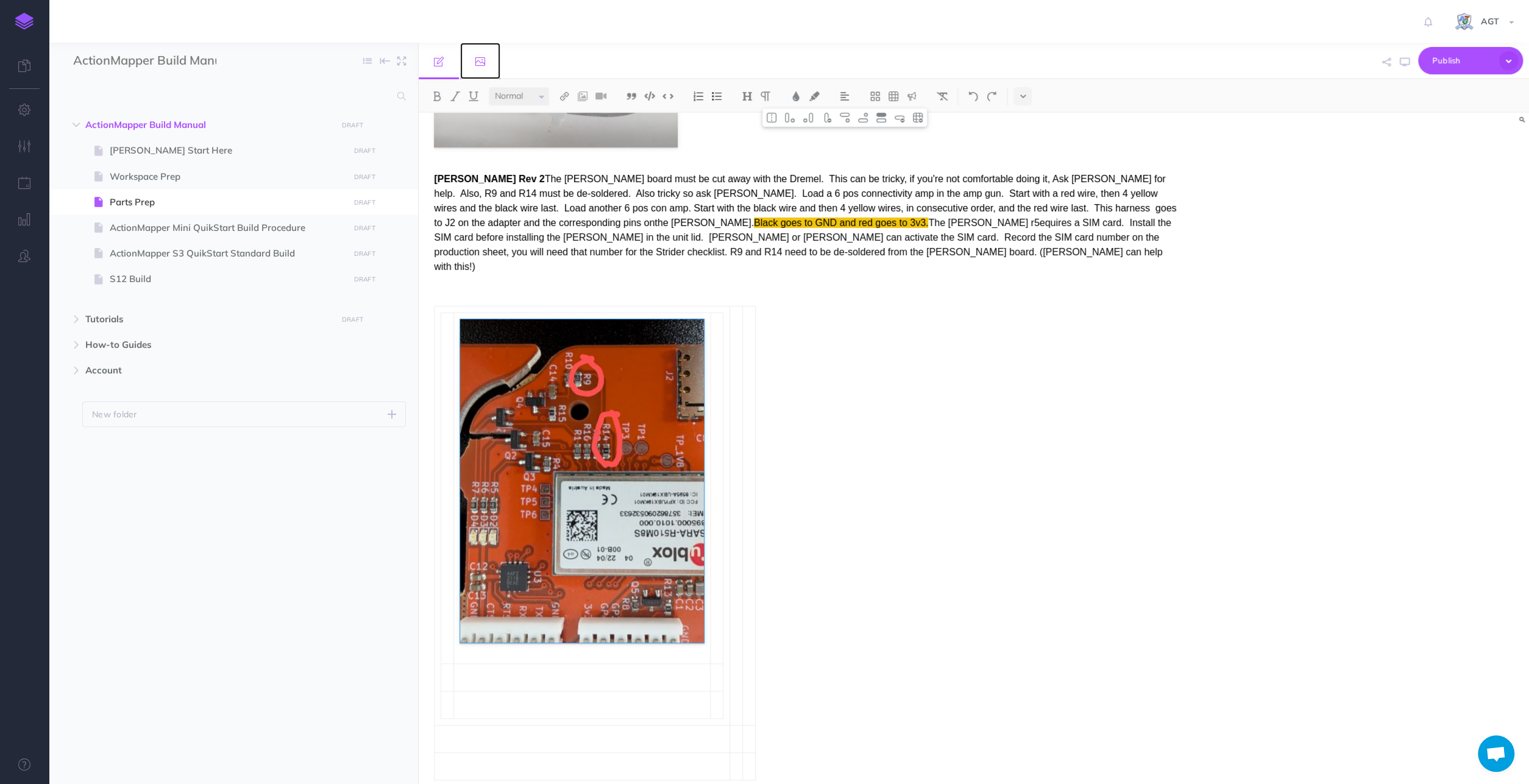
click at [486, 61] on link at bounding box center [480, 61] width 40 height 37
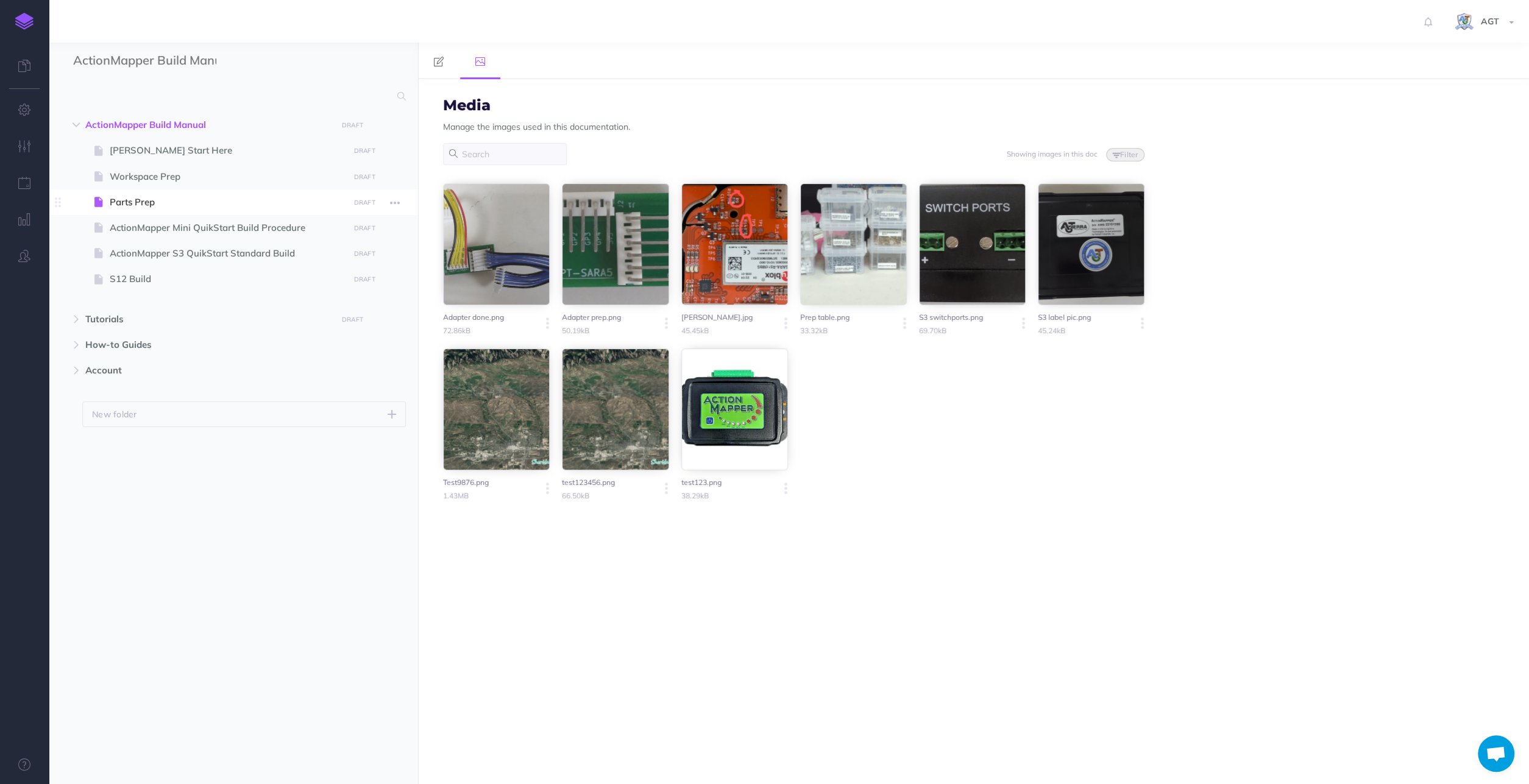
click at [150, 205] on span "Parts Prep" at bounding box center [227, 202] width 236 height 15
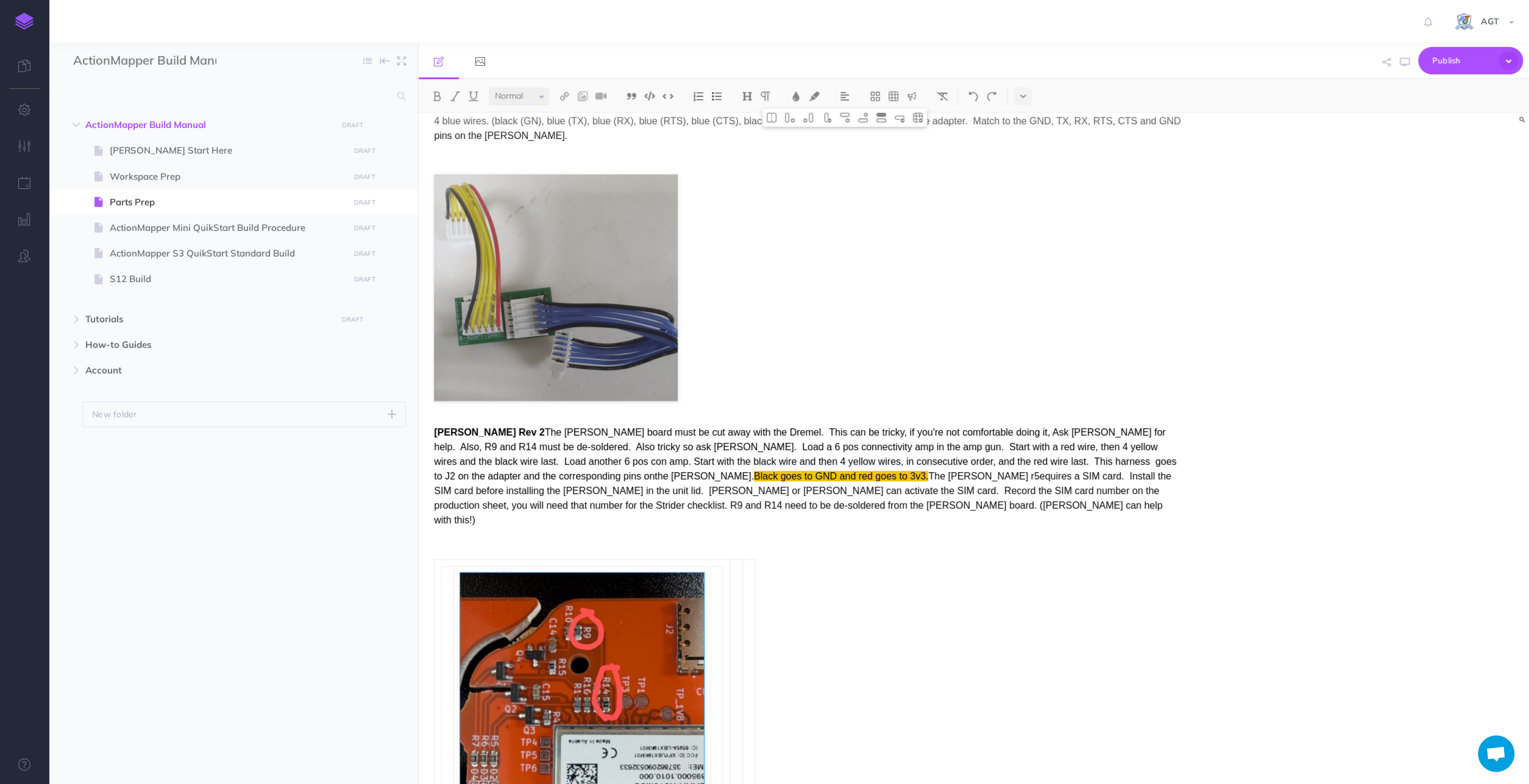
scroll to position [525, 0]
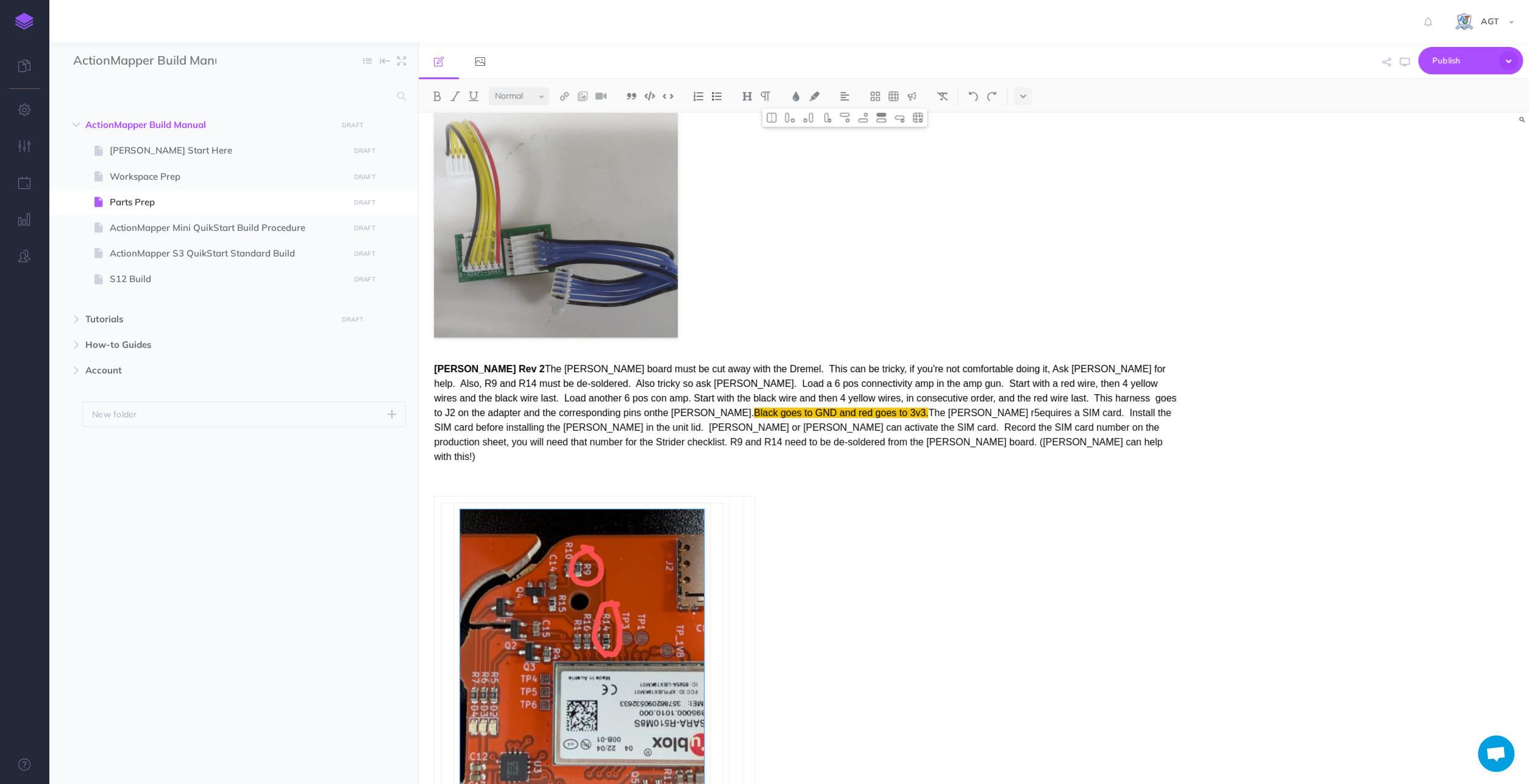
click at [720, 381] on p "[PERSON_NAME] Rev 2 The [PERSON_NAME] board must be cut away with the Dremel. T…" at bounding box center [807, 413] width 747 height 102
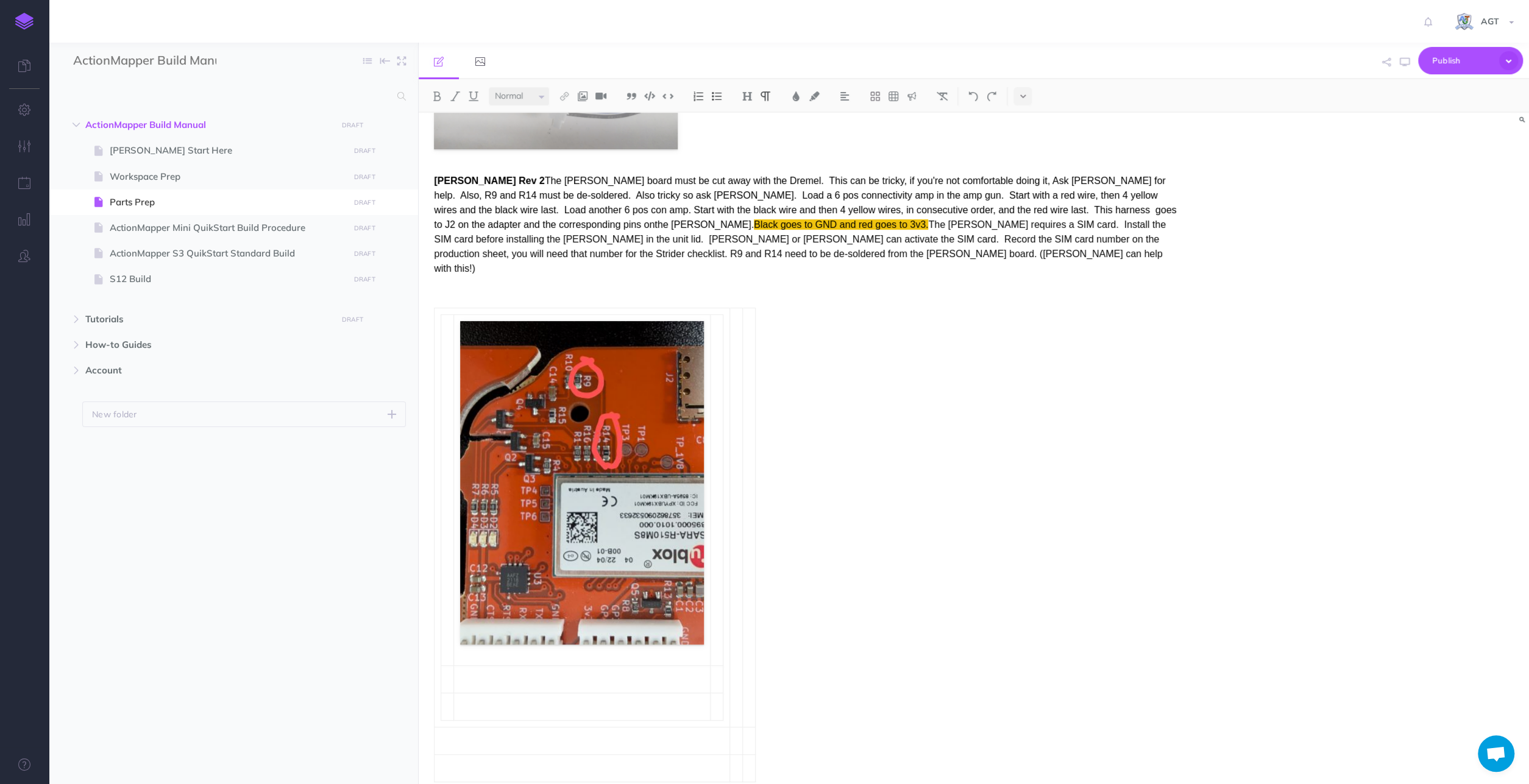
scroll to position [715, 0]
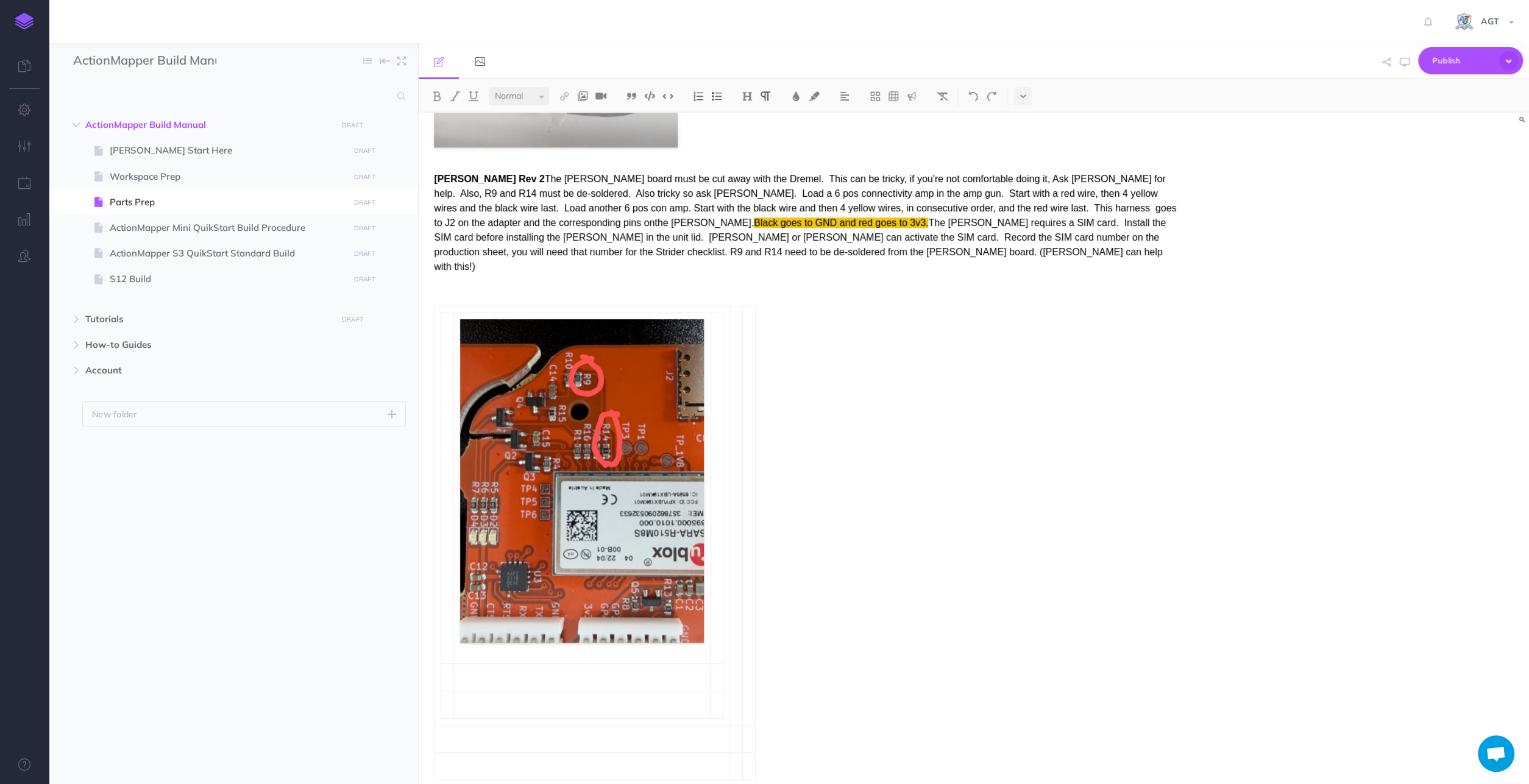
click at [892, 192] on p "[PERSON_NAME] Rev 2 The [PERSON_NAME] board must be cut away with the Dremel. T…" at bounding box center [807, 223] width 747 height 102
click at [851, 285] on div "Parts Prep Membrane –The membrane comes with a mounting socket, the part number…" at bounding box center [807, 113] width 777 height 1433
click at [154, 299] on ul "ActionMapper Build Manual DRAFT Publish these changes Nevermind Publish New fol…" at bounding box center [233, 432] width 369 height 640
click at [114, 415] on p "New folder" at bounding box center [115, 414] width 45 height 13
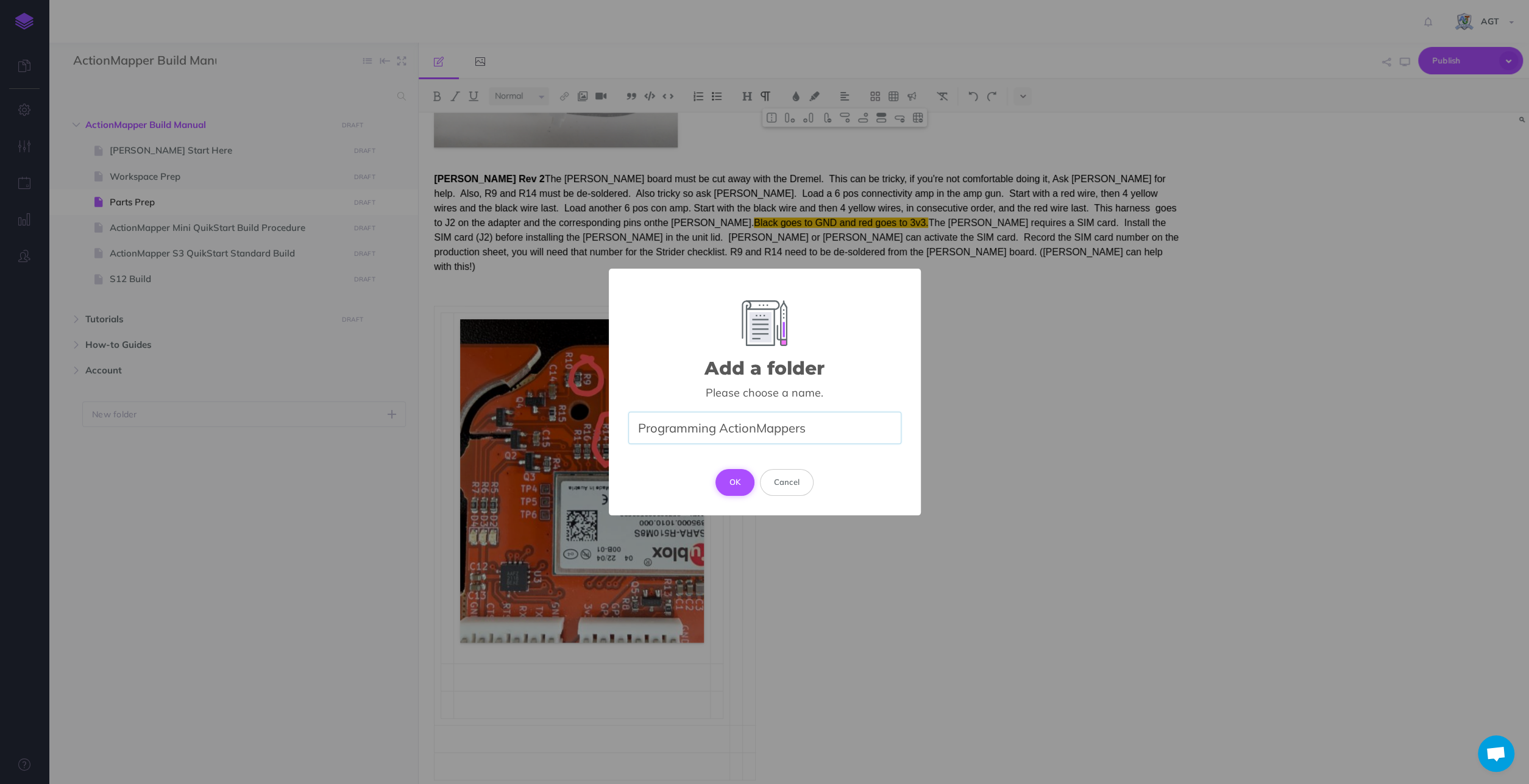
type input "Programming ActionMappers"
click at [733, 483] on button "OK" at bounding box center [735, 483] width 40 height 27
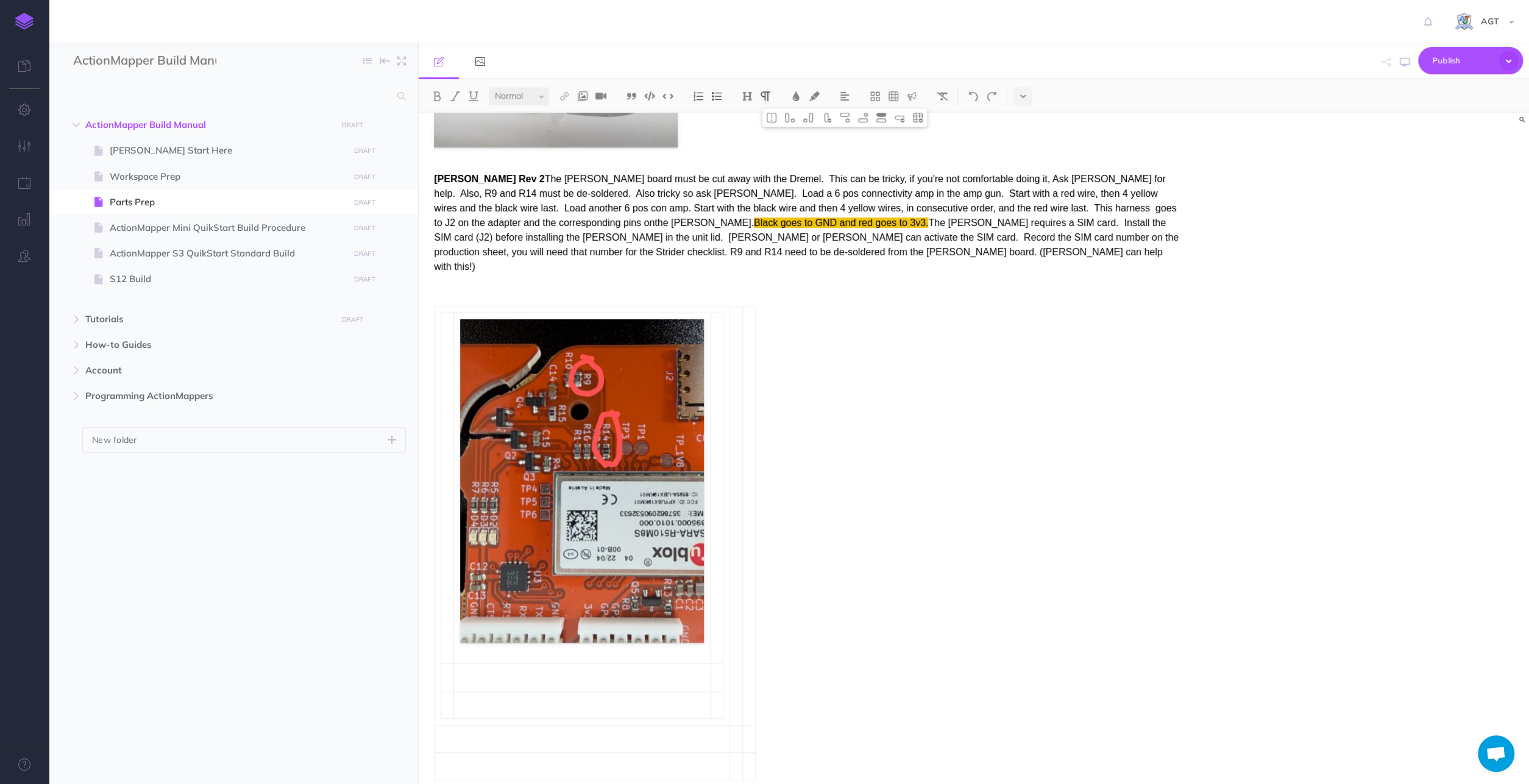
select select "null"
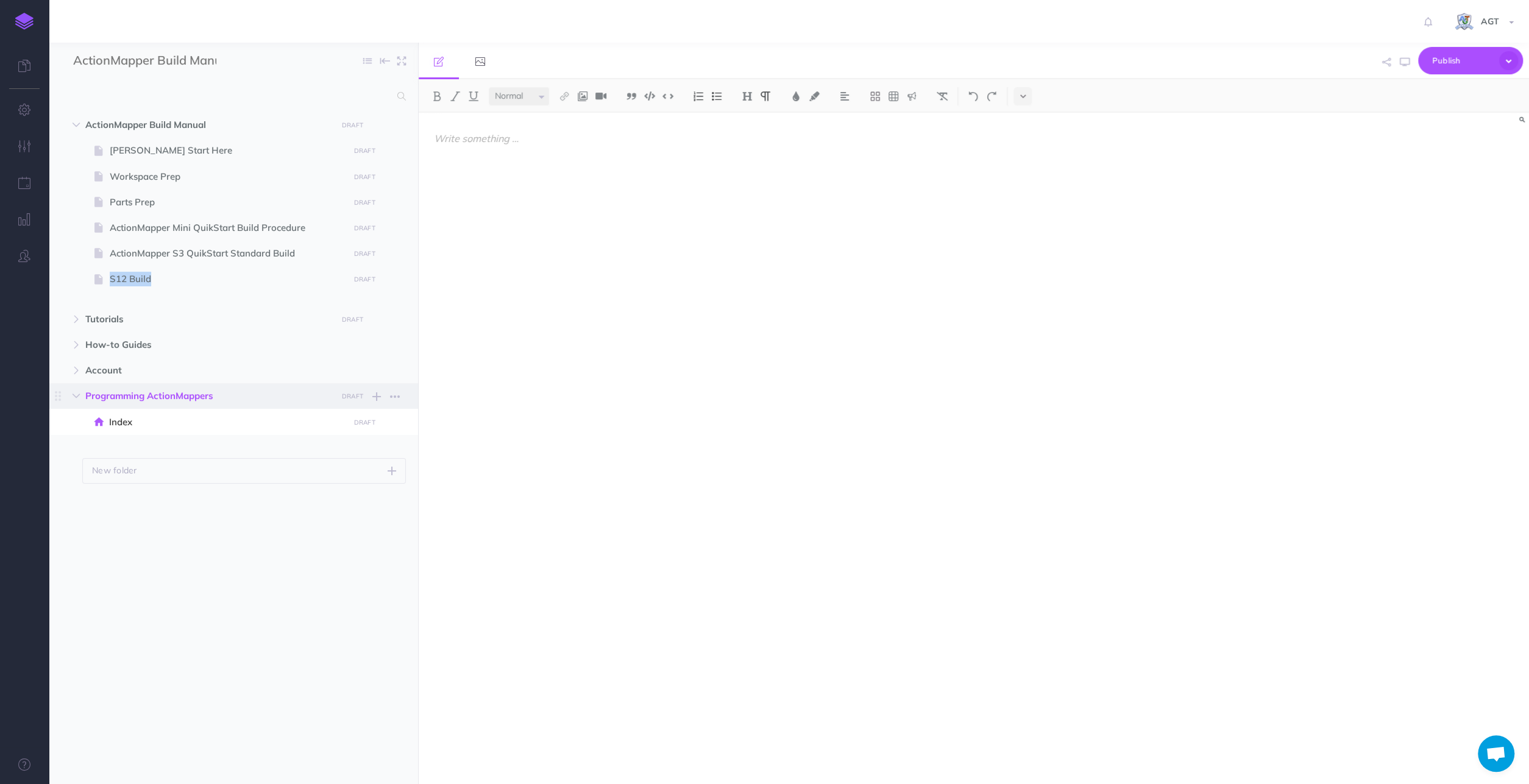
drag, startPoint x: 158, startPoint y: 398, endPoint x: 108, endPoint y: 296, distance: 113.6
click at [108, 389] on span "Programming ActionMappers" at bounding box center [207, 396] width 244 height 15
click at [187, 595] on ul "ActionMapper Build Manual DRAFT Publish these changes Nevermind Publish New fol…" at bounding box center [233, 432] width 369 height 640
click at [390, 420] on button "button" at bounding box center [395, 423] width 22 height 16
click at [337, 592] on ul "ActionMapper Build Manual DRAFT Publish these changes Nevermind Publish New fol…" at bounding box center [233, 432] width 369 height 640
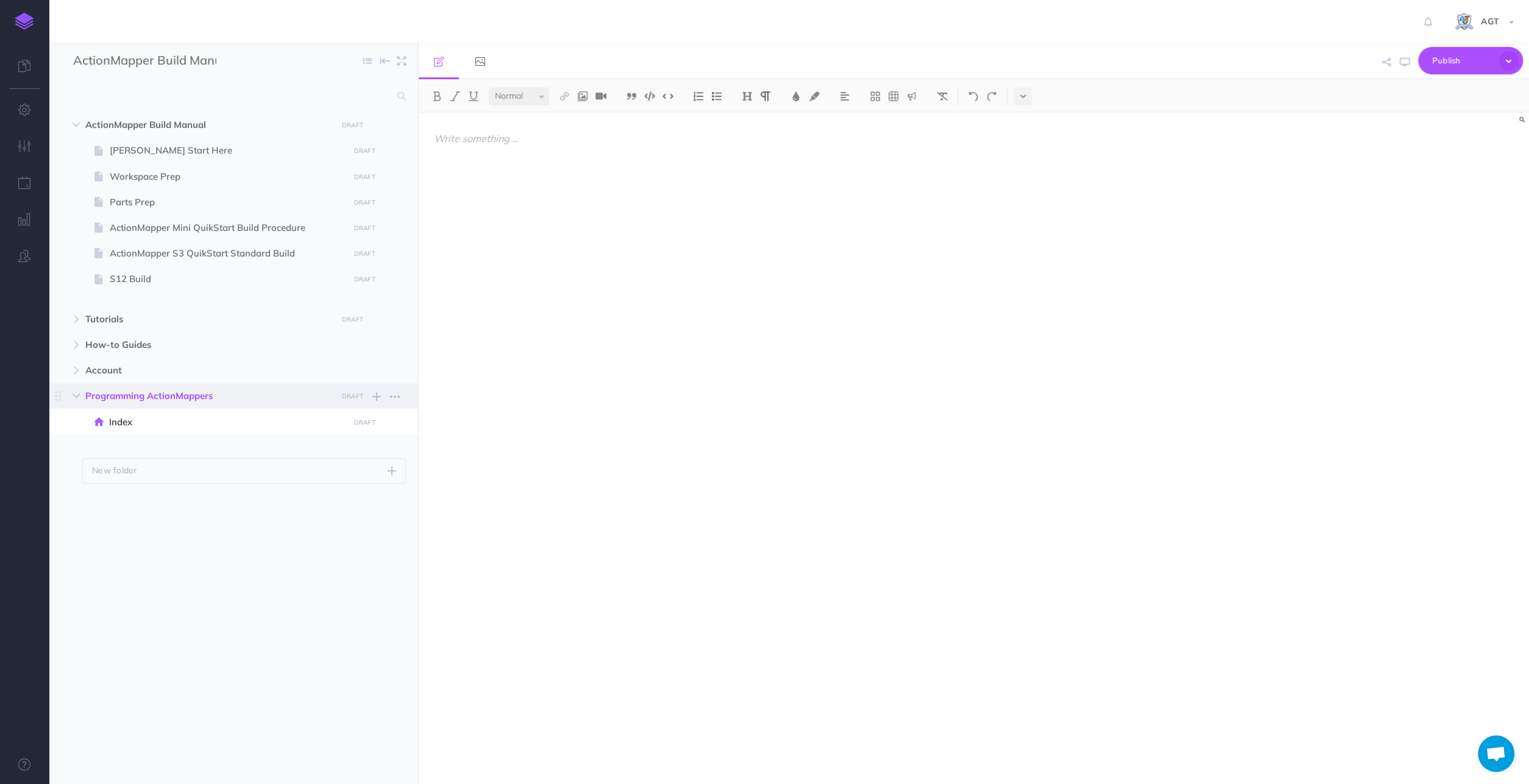
click at [202, 394] on span "Programming ActionMappers" at bounding box center [207, 396] width 244 height 15
click at [484, 136] on p at bounding box center [807, 138] width 747 height 15
click at [495, 136] on p at bounding box center [807, 138] width 747 height 15
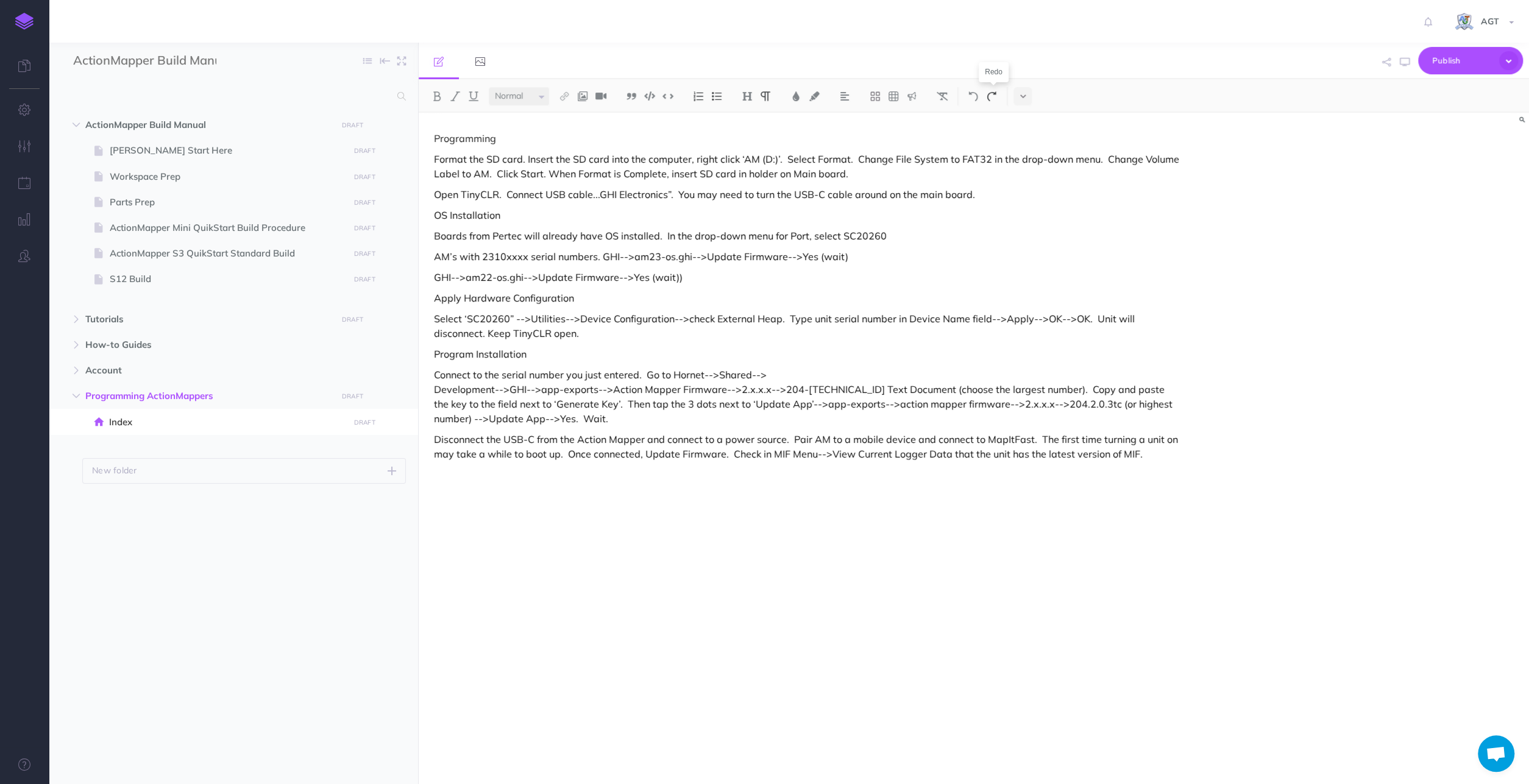
click at [989, 89] on button at bounding box center [991, 95] width 18 height 18
click at [973, 92] on img at bounding box center [973, 96] width 11 height 9
click at [601, 194] on p "Open TinyCLR. Connect USB cable...GHI Electronics”. You may need to turn the US…" at bounding box center [807, 194] width 747 height 15
click at [869, 182] on div "Programming Format the SD card. Insert the SD card into the computer, right cli…" at bounding box center [807, 442] width 777 height 660
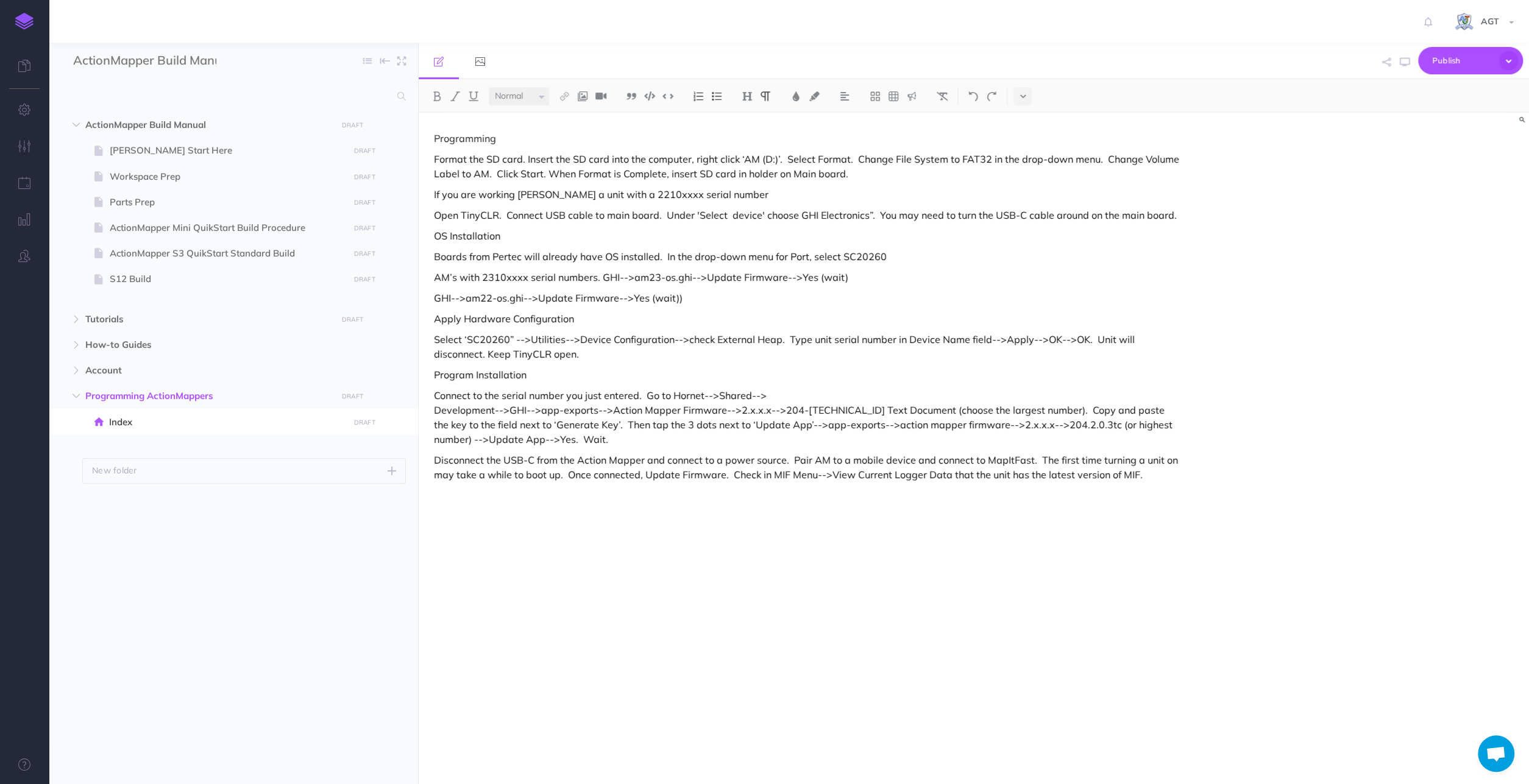
click at [560, 137] on p "Programming" at bounding box center [807, 138] width 747 height 15
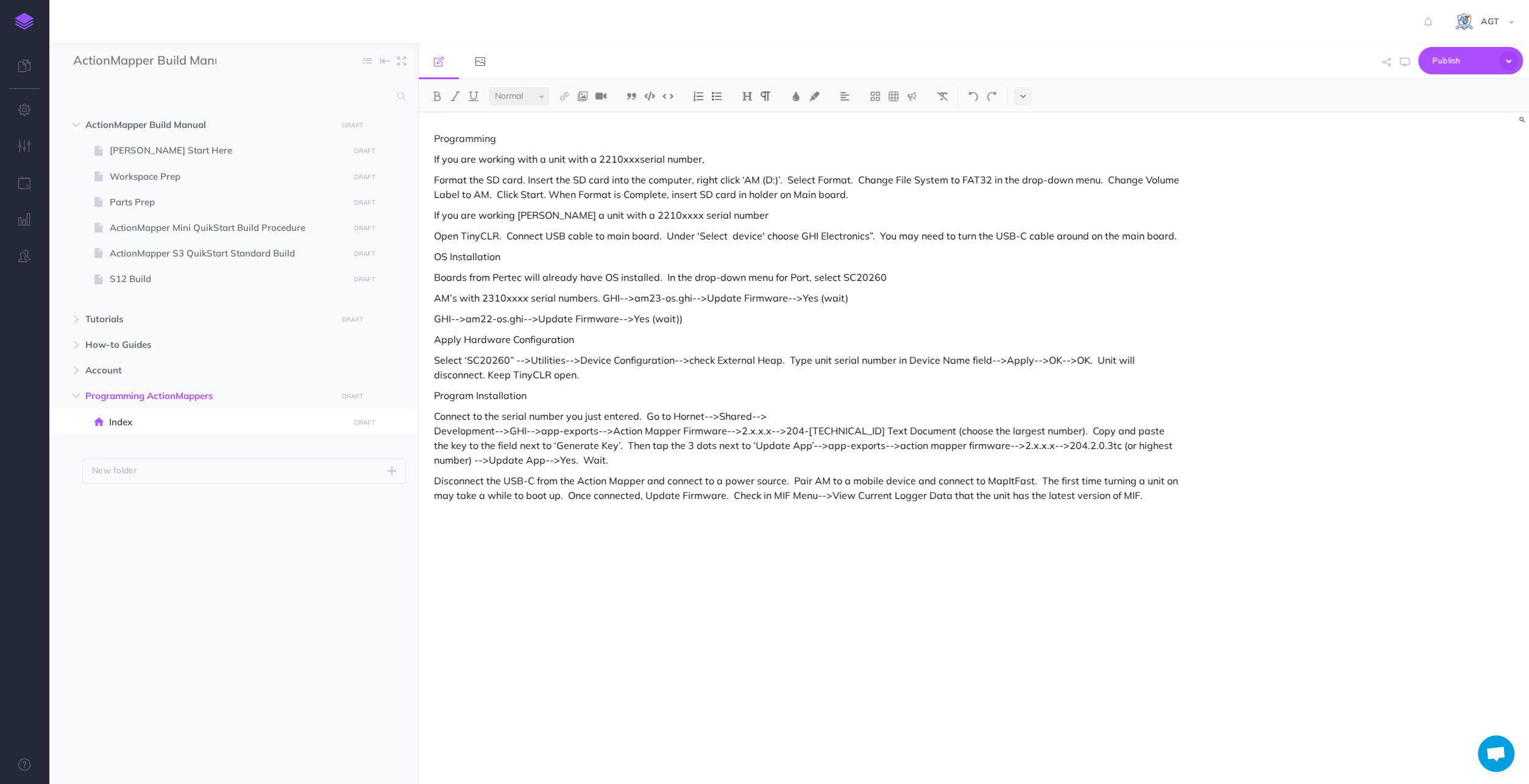
drag, startPoint x: 704, startPoint y: 161, endPoint x: 729, endPoint y: 158, distance: 25.2
click at [725, 153] on p "If you are working with a unit with a 2210xxxserial number," at bounding box center [807, 159] width 747 height 15
drag, startPoint x: 714, startPoint y: 198, endPoint x: 716, endPoint y: 213, distance: 15.1
click at [714, 208] on div "Programming If you are working with a unit with a 2210xxxserial number, Format …" at bounding box center [807, 442] width 777 height 660
click at [712, 218] on p "If you are working [PERSON_NAME] a unit with a 2210xxxx serial number" at bounding box center [807, 215] width 747 height 15
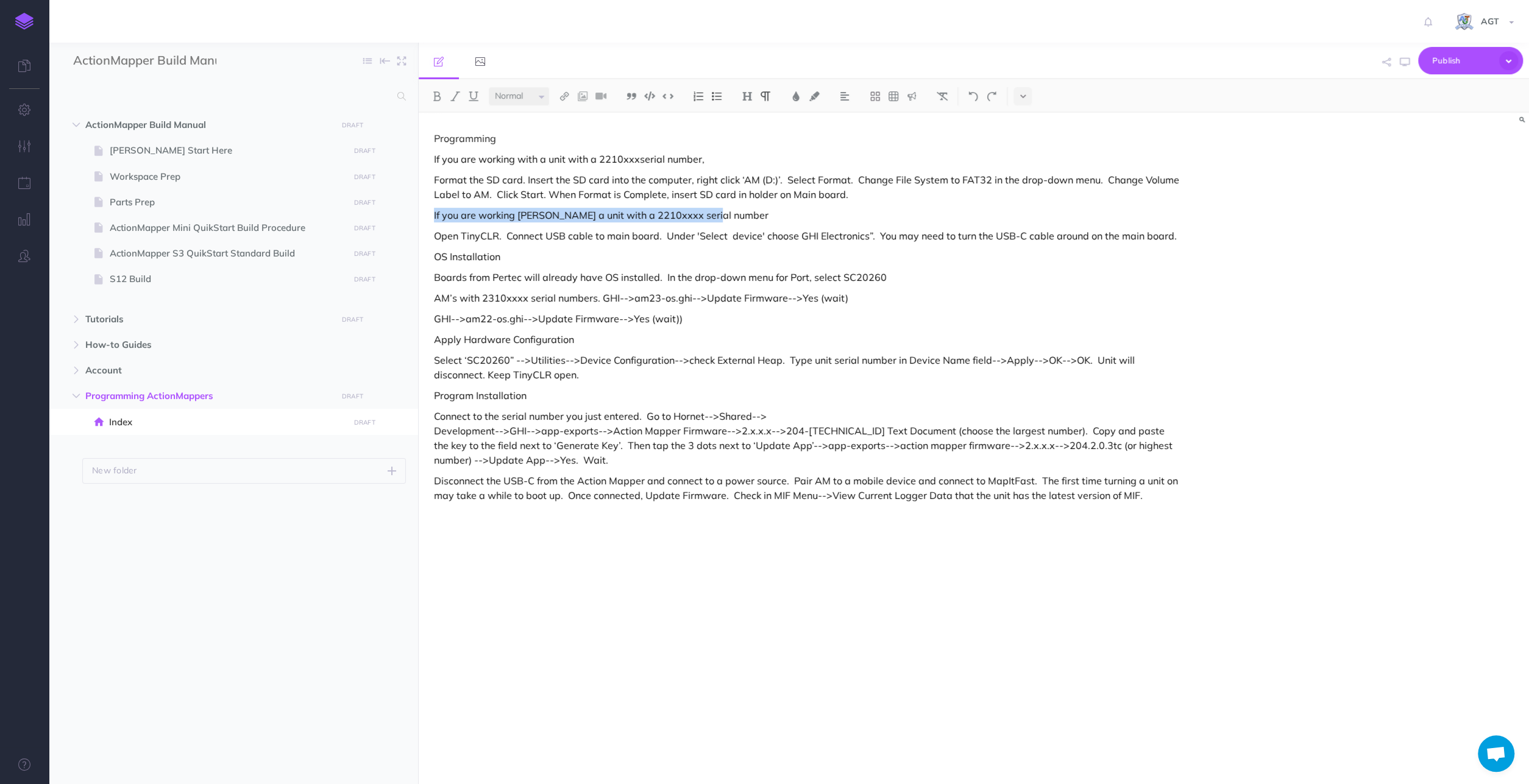
drag, startPoint x: 714, startPoint y: 218, endPoint x: 426, endPoint y: 214, distance: 288.0
click at [426, 214] on div "Programming If you are working with a unit with a 2210xxxserial number, Format …" at bounding box center [807, 442] width 777 height 660
click at [724, 159] on p "If you are working with a unit with a 2210xxxserial number," at bounding box center [807, 159] width 747 height 15
click at [811, 159] on p "If you are working with a unit with a 2210xxxserial number: first do a long ref…" at bounding box center [807, 159] width 747 height 15
click at [905, 164] on p "If you are working with a unit with a 2210xxxserial number: first do a long ref…" at bounding box center [807, 159] width 747 height 15
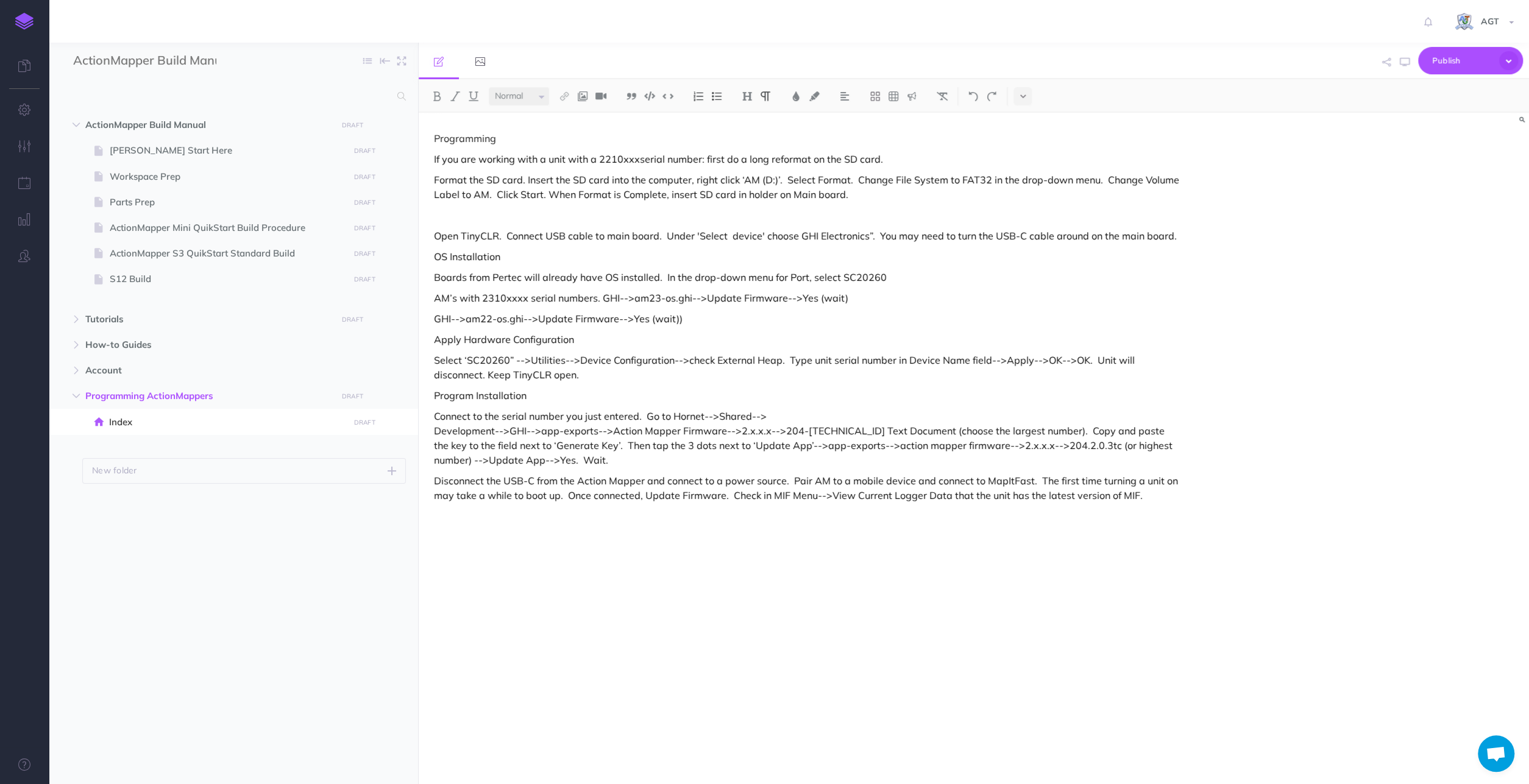
click at [709, 159] on p "If you are working with a unit with a 2210xxxserial number: first do a long ref…" at bounding box center [807, 159] width 747 height 15
click at [912, 161] on p "If you are working with a unit with a 2210xxxserial number: First do a long ref…" at bounding box center [807, 159] width 747 height 15
click at [875, 156] on p "If you are working with a unit with a 2210xxxserial number: First do a long ref…" at bounding box center [807, 159] width 747 height 15
click at [1012, 158] on p "If you are working with a unit with a 2210xxxserial number: First do a long ref…" at bounding box center [807, 159] width 747 height 15
drag, startPoint x: 941, startPoint y: 158, endPoint x: 1074, endPoint y: 158, distance: 133.0
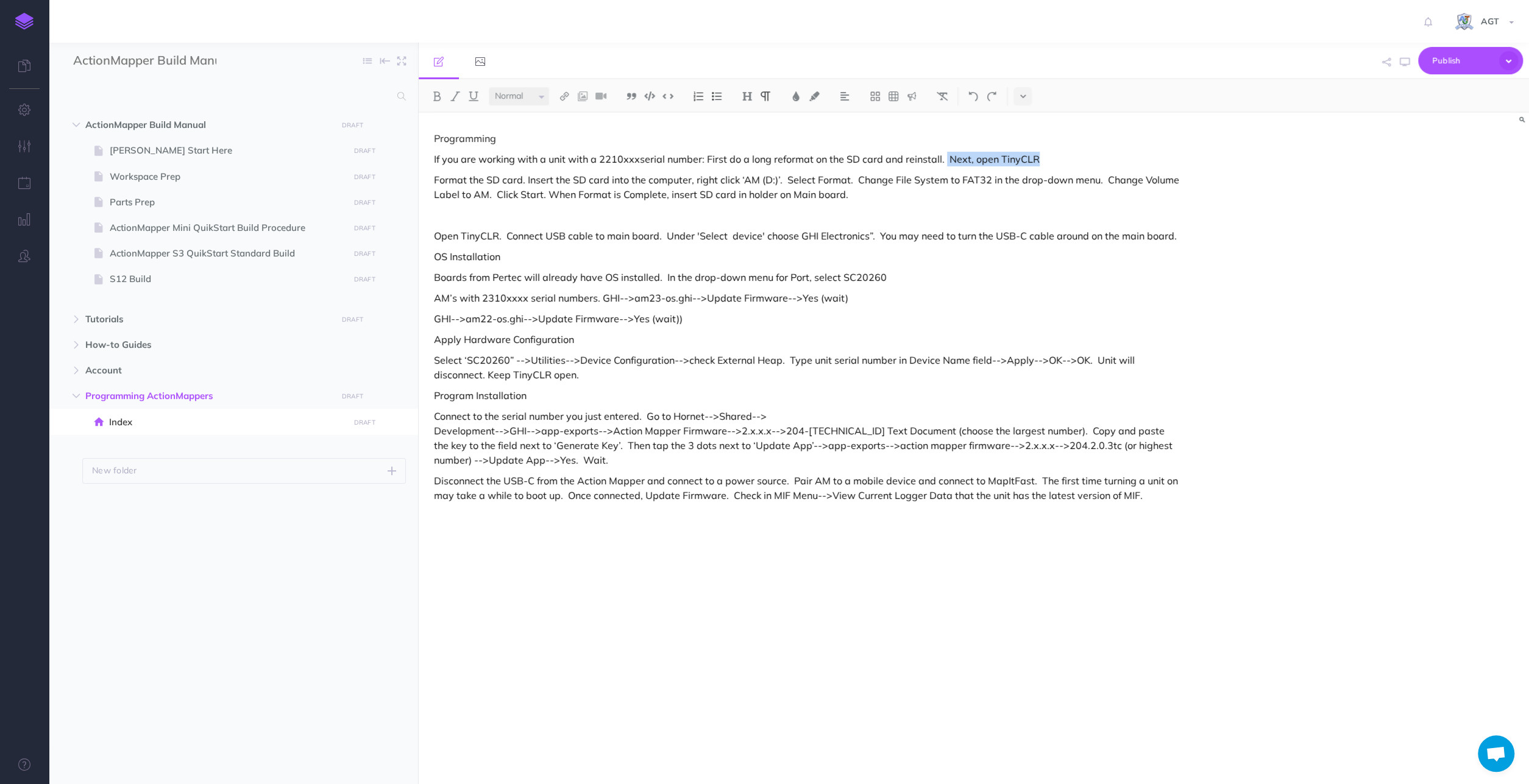
click at [1074, 158] on p "If you are working with a unit with a 2210xxxserial number: First do a long ref…" at bounding box center [807, 159] width 747 height 15
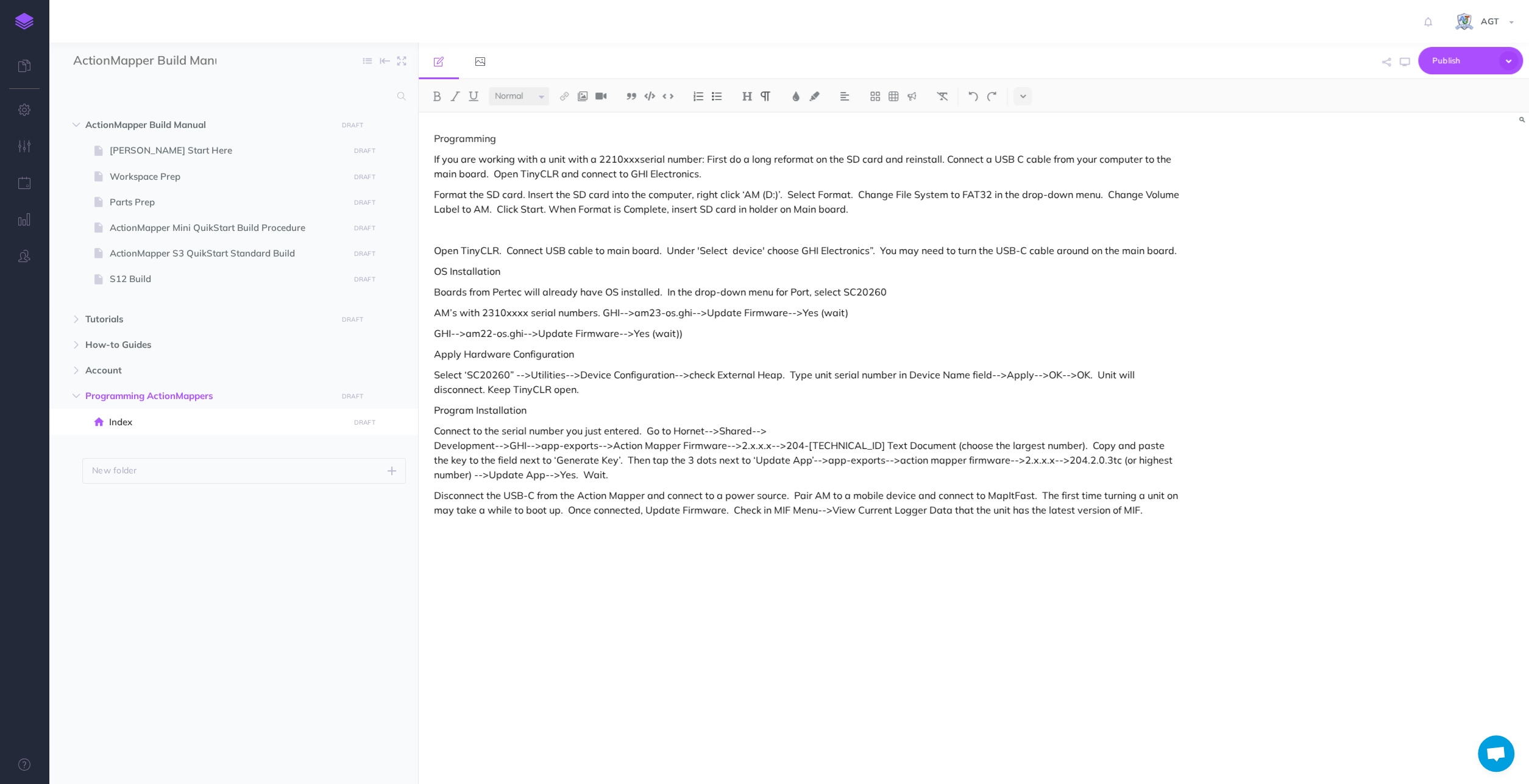
drag, startPoint x: 486, startPoint y: 333, endPoint x: 497, endPoint y: 333, distance: 11.0
click at [491, 333] on p "GHI-->am22-os.ghi-->Update Firmware-->Yes (wait))" at bounding box center [807, 333] width 747 height 15
click at [707, 173] on p "If you are working with a unit with a 2210xxxserial number: First do a long ref…" at bounding box center [807, 166] width 747 height 29
click at [681, 178] on p "If you are working with a unit with a 2210xxxserial number: First do a long ref…" at bounding box center [807, 166] width 747 height 29
drag, startPoint x: 436, startPoint y: 333, endPoint x: 697, endPoint y: 336, distance: 261.0
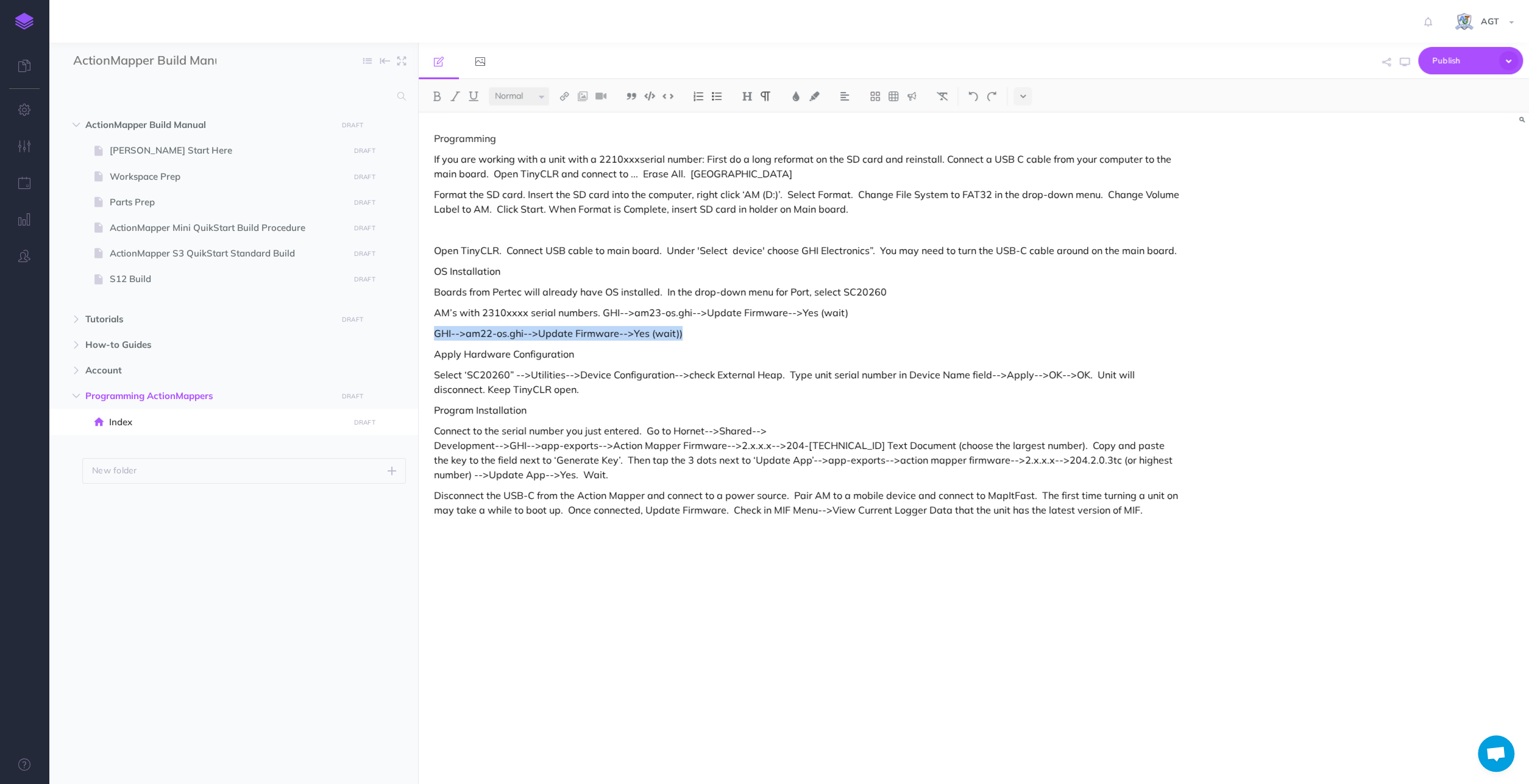
click at [697, 336] on p "GHI-->am22-os.ghi-->Update Firmware-->Yes (wait))" at bounding box center [807, 333] width 747 height 15
click at [729, 170] on p "If you are working with a unit with a 2210xxxserial number: First do a long ref…" at bounding box center [807, 166] width 747 height 29
click at [687, 172] on p "If you are working with a unit with a 2210xxxserial number: First do a long ref…" at bounding box center [807, 166] width 747 height 29
click at [1252, 241] on div "Programming If you are working with a unit with a 2210xxxserial number: First d…" at bounding box center [973, 448] width 1110 height 671
click at [395, 123] on icon "button" at bounding box center [394, 125] width 9 height 15
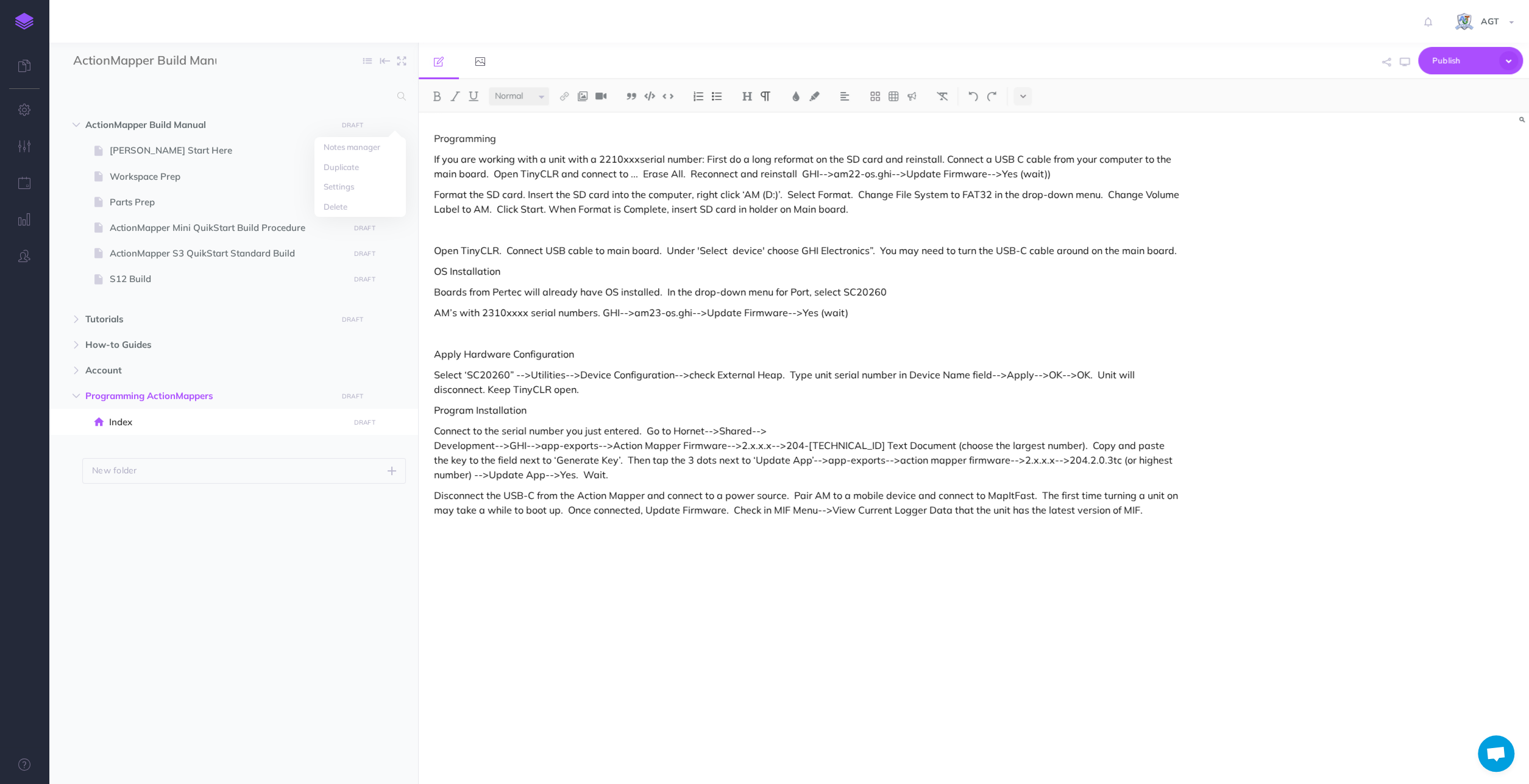
click at [261, 512] on ul "ActionMapper Build Manual DRAFT Publish these changes Nevermind Publish New fol…" at bounding box center [233, 432] width 369 height 640
click at [390, 149] on button "button" at bounding box center [395, 150] width 22 height 16
click at [307, 542] on ul "ActionMapper Build Manual DRAFT Publish these changes Nevermind Publish New fol…" at bounding box center [233, 432] width 369 height 640
